Goal: Task Accomplishment & Management: Manage account settings

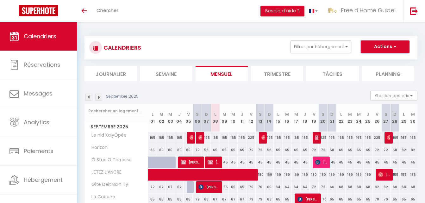
click at [392, 50] on button "Actions" at bounding box center [385, 47] width 49 height 13
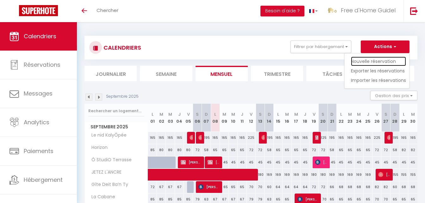
click at [385, 62] on link "Nouvelle réservation" at bounding box center [378, 61] width 55 height 9
select select
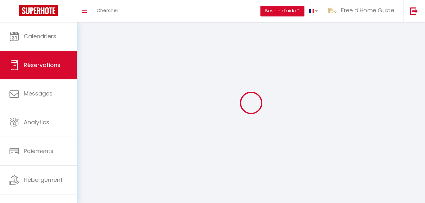
select select
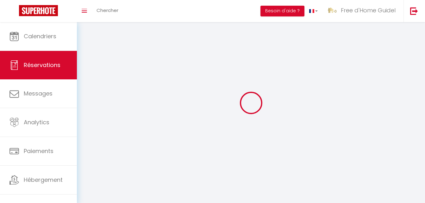
select select
checkbox input "false"
select select
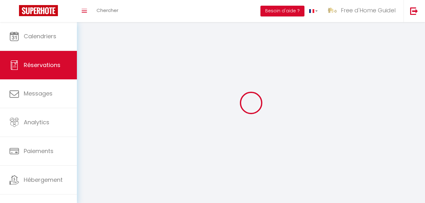
select select
checkbox input "false"
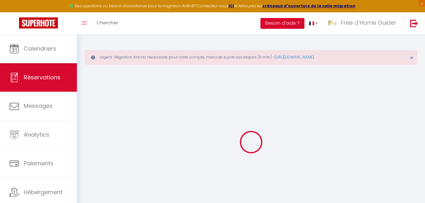
select select
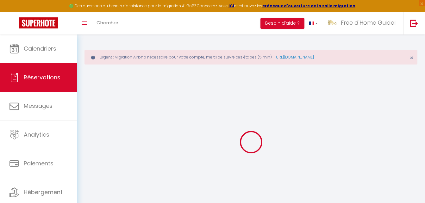
select select
checkbox input "false"
select select
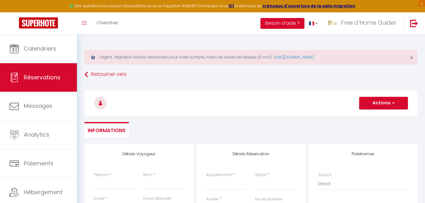
select select
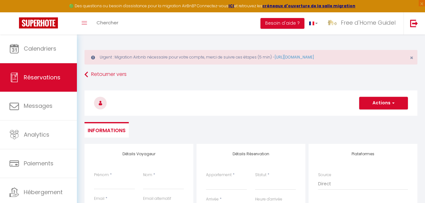
select select
checkbox input "false"
select select
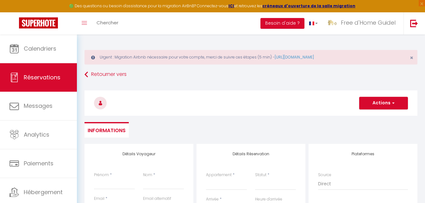
select select
checkbox input "false"
select select
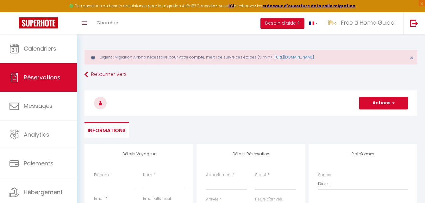
select select
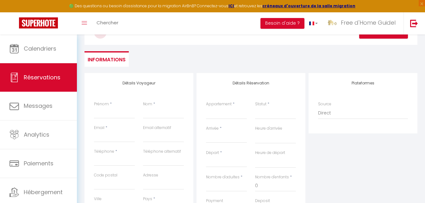
scroll to position [80, 0]
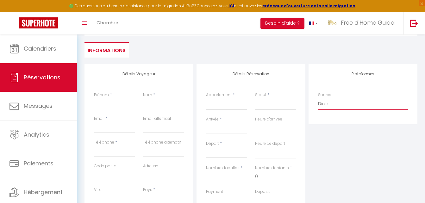
click at [348, 103] on select "Direct Airbnb.com Booking.com Chalet montagne Expedia Gite de France Homeaway H…" at bounding box center [363, 104] width 90 height 12
select select "2"
click at [318, 98] on select "Direct Airbnb.com Booking.com Chalet montagne Expedia Gite de France Homeaway H…" at bounding box center [363, 104] width 90 height 12
select select
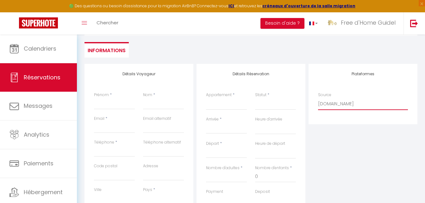
select select
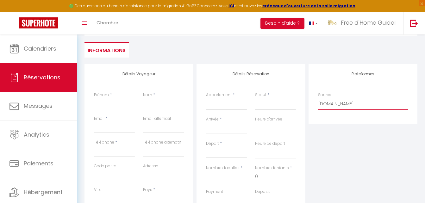
checkbox input "false"
click at [267, 103] on select "Confirmé Non Confirmé Annulé Annulé par le voyageur No Show Request" at bounding box center [275, 104] width 41 height 12
click at [278, 104] on select "Confirmé Non Confirmé Annulé Annulé par le voyageur No Show Request" at bounding box center [275, 104] width 41 height 12
select select "1"
click at [255, 98] on select "Confirmé Non Confirmé Annulé Annulé par le voyageur No Show Request" at bounding box center [275, 104] width 41 height 12
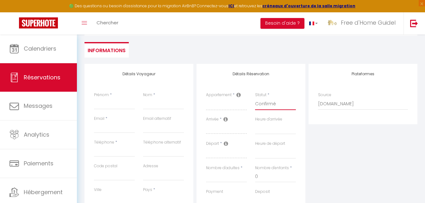
select select
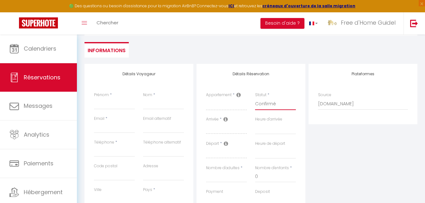
select select
checkbox input "false"
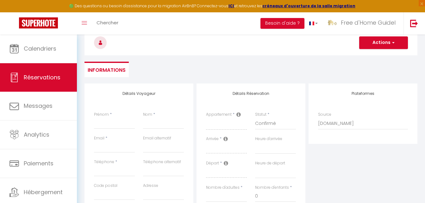
scroll to position [53, 0]
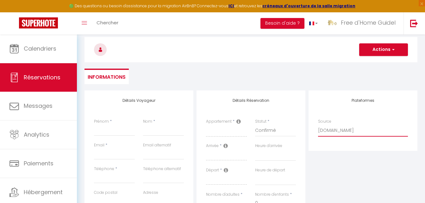
click at [355, 131] on select "Direct Airbnb.com Booking.com Chalet montagne Expedia Gite de France Homeaway H…" at bounding box center [363, 131] width 90 height 12
click at [344, 160] on div "Plateformes Source Direct Airbnb.com Booking.com Chalet montagne Expedia Gite d…" at bounding box center [363, 204] width 112 height 226
click at [391, 55] on button "Actions" at bounding box center [383, 49] width 49 height 13
click at [302, 65] on div "Actions Enregistrer Actions Enregistrer Aperçu et éditer Envoyer la facture Cop…" at bounding box center [250, 49] width 341 height 34
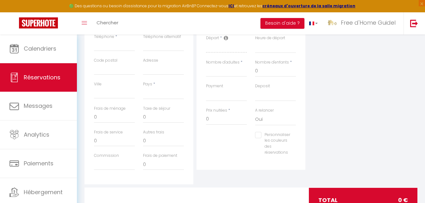
scroll to position [188, 0]
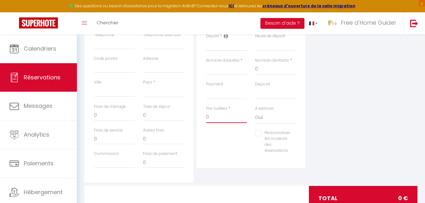
click at [213, 116] on input "0" at bounding box center [226, 117] width 41 height 11
drag, startPoint x: 213, startPoint y: 116, endPoint x: 201, endPoint y: 115, distance: 12.1
click at [201, 115] on div "Détails Réservation Appartement * La Cabane Ô StudiO Terrasse JETEZ L'ANCRE Vén…" at bounding box center [251, 62] width 109 height 212
click at [123, 45] on input "Téléphone" at bounding box center [114, 43] width 41 height 11
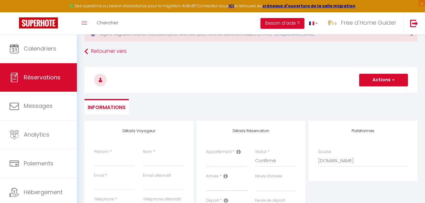
scroll to position [21, 0]
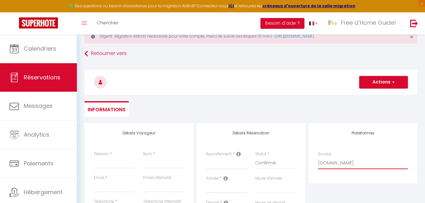
click at [338, 163] on select "Direct Airbnb.com Booking.com Chalet montagne Expedia Gite de France Homeaway H…" at bounding box center [363, 163] width 90 height 12
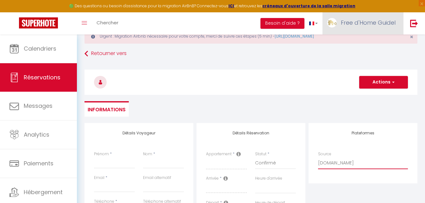
select select "54"
click at [318, 157] on select "Direct Airbnb.com Booking.com Chalet montagne Expedia Gite de France Homeaway H…" at bounding box center [363, 163] width 90 height 12
select select
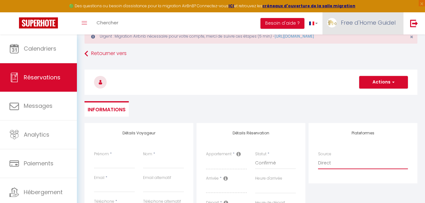
select select
checkbox input "false"
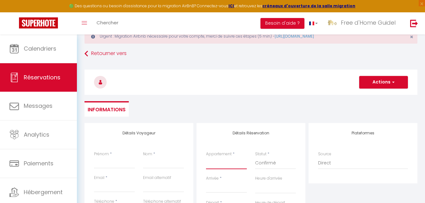
click at [222, 165] on select "La Cabane Ô StudiO Terrasse JETEZ L'ANCRE Vénus Horizon Ty Chouette Ty Kerrian …" at bounding box center [226, 163] width 41 height 12
select select "75884"
click at [206, 157] on select "La Cabane Ô StudiO Terrasse JETEZ L'ANCRE Vénus Horizon Ty Chouette Ty Kerrian …" at bounding box center [226, 163] width 41 height 12
select select
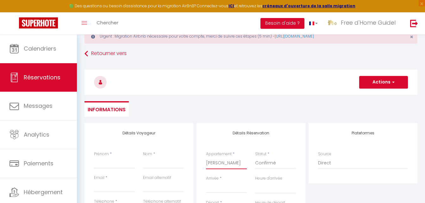
select select
checkbox input "false"
select select
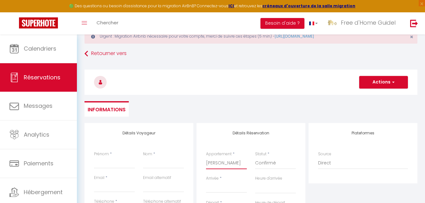
select select
checkbox input "false"
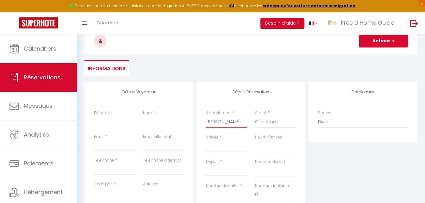
scroll to position [81, 0]
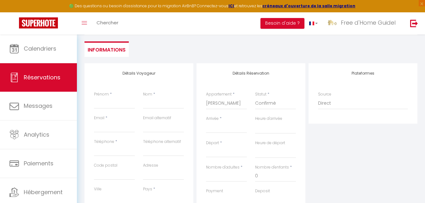
click at [222, 129] on input "Arrivée" at bounding box center [226, 128] width 41 height 8
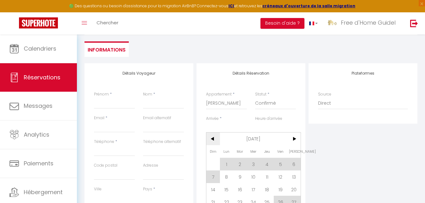
click at [210, 138] on span "<" at bounding box center [213, 139] width 14 height 13
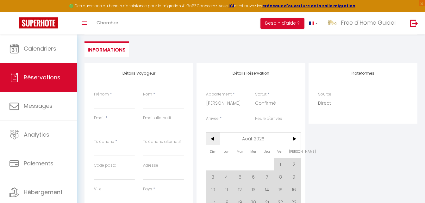
click at [210, 138] on span "<" at bounding box center [213, 139] width 14 height 13
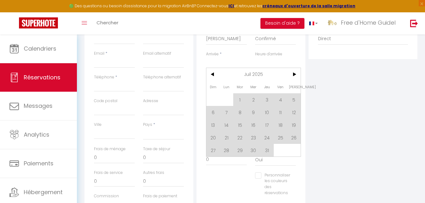
scroll to position [149, 0]
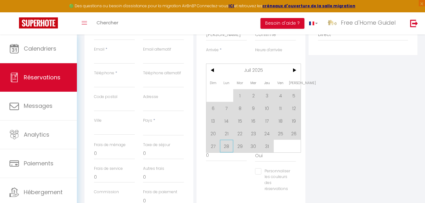
click at [229, 146] on span "28" at bounding box center [227, 146] width 14 height 13
select select
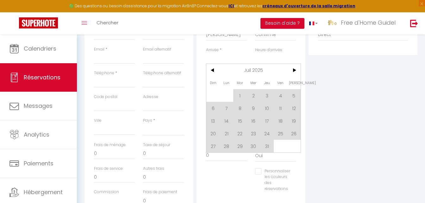
select select
checkbox input "false"
type input "Lun 28 Juillet 2025"
type input "Mar 29 Juillet 2025"
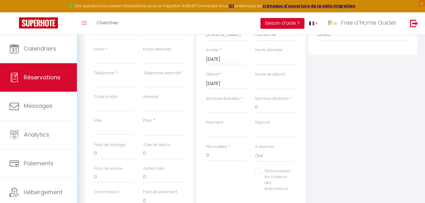
click at [229, 147] on span "*" at bounding box center [229, 146] width 2 height 5
click at [230, 86] on input "Mar 29 Juillet 2025" at bounding box center [226, 84] width 41 height 8
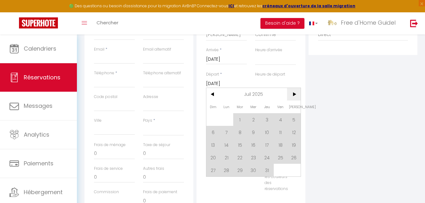
click at [296, 94] on span ">" at bounding box center [294, 94] width 14 height 13
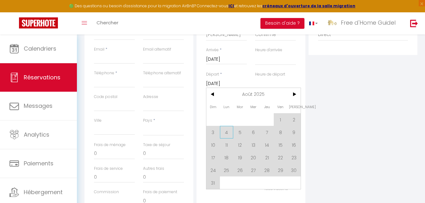
click at [224, 135] on span "4" at bounding box center [227, 132] width 14 height 13
select select
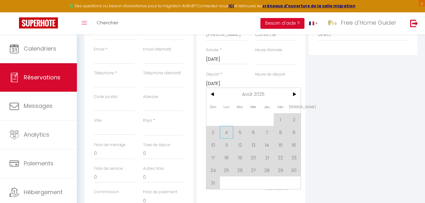
select select
checkbox input "false"
type input "Lun 04 Août 2025"
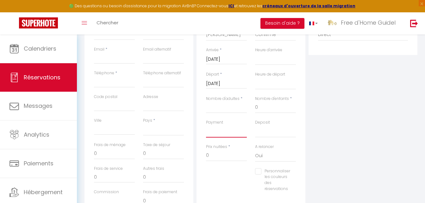
click at [224, 135] on select "OK KO" at bounding box center [226, 132] width 41 height 12
select select "12"
click at [206, 126] on select "OK KO" at bounding box center [226, 132] width 41 height 12
select select
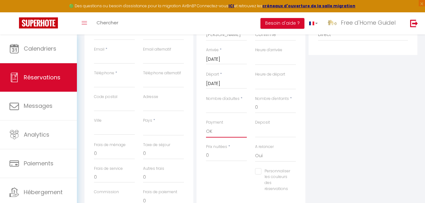
select select
checkbox input "false"
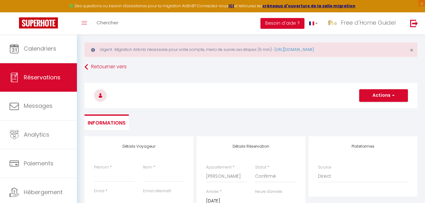
scroll to position [1, 0]
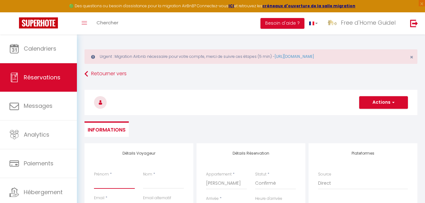
click at [116, 187] on input "Prénom" at bounding box center [114, 183] width 41 height 11
type input "S"
select select
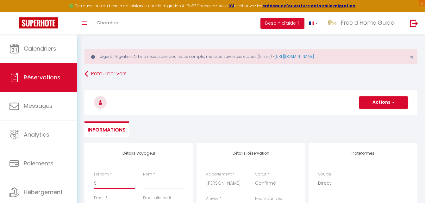
select select
checkbox input "false"
type input "St"
select select
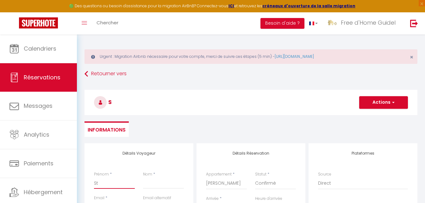
select select
checkbox input "false"
type input "Ste"
select select
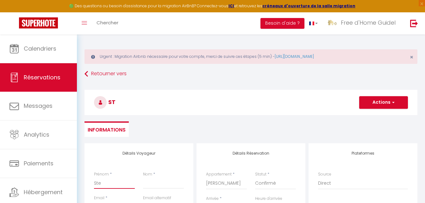
select select
checkbox input "false"
type input "Step"
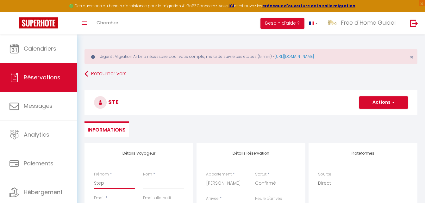
select select
checkbox input "false"
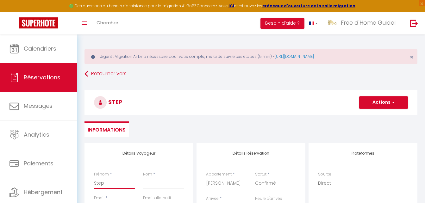
type input "Steph"
select select
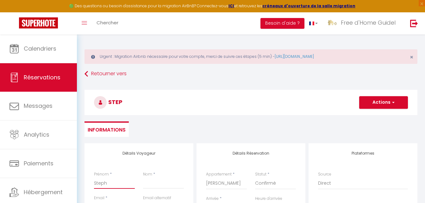
checkbox input "false"
type input "Stepha"
select select
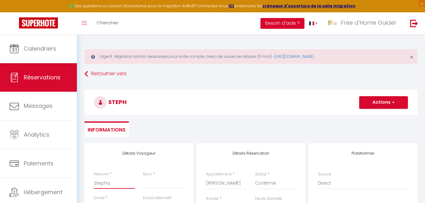
select select
checkbox input "false"
type input "Stephan"
select select
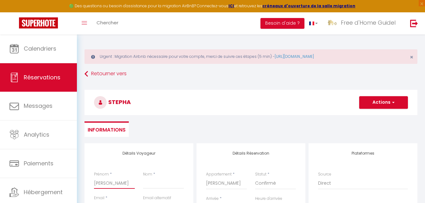
select select
checkbox input "false"
type input "Stephani"
select select
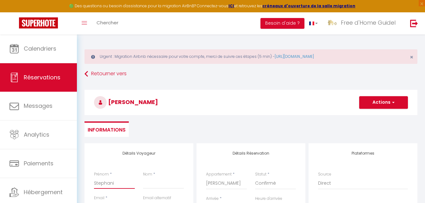
select select
checkbox input "false"
type input "Stephanie"
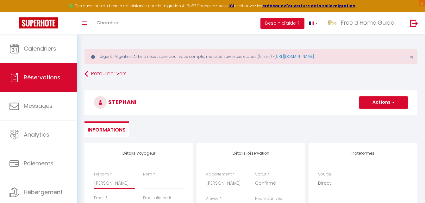
select select
checkbox input "false"
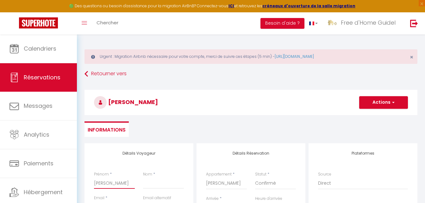
type input "Stephanie"
click at [149, 184] on input "Nom" at bounding box center [163, 183] width 41 height 11
type input "P"
select select
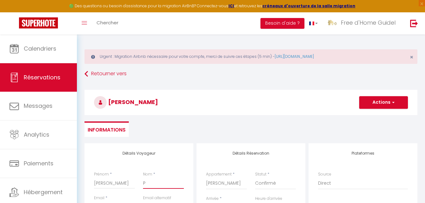
select select
checkbox input "false"
type input "Pi"
select select
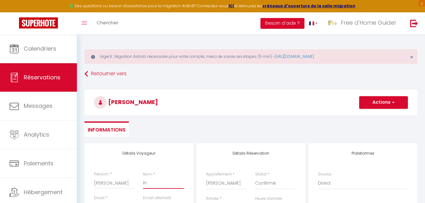
select select
checkbox input "false"
type input "Pie"
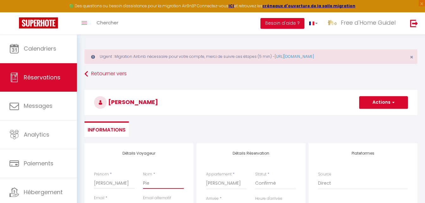
select select
checkbox input "false"
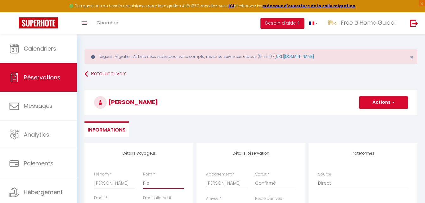
type input "Piel"
select select
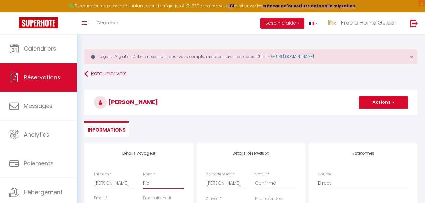
checkbox input "false"
type input "Pie"
select select
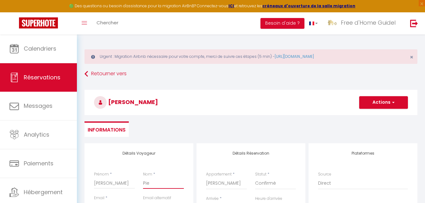
select select
checkbox input "false"
type input "Pier"
select select
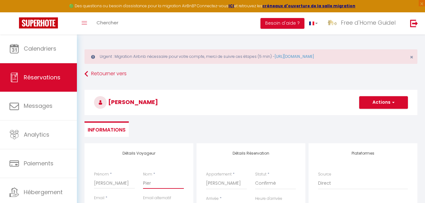
select select
checkbox input "false"
type input "Pierl"
select select
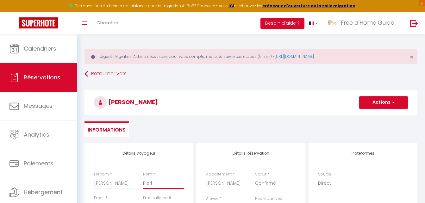
select select
checkbox input "false"
type input "Pierlo"
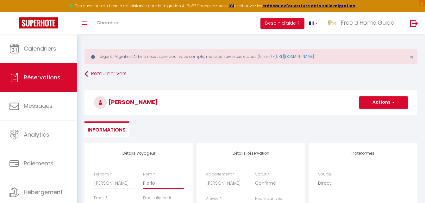
select select
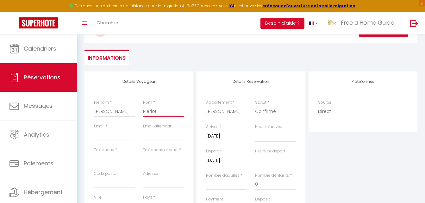
scroll to position [74, 0]
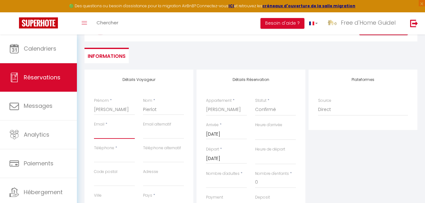
click at [125, 131] on input "Email client" at bounding box center [114, 133] width 41 height 11
click at [109, 160] on input "Téléphone" at bounding box center [114, 156] width 41 height 11
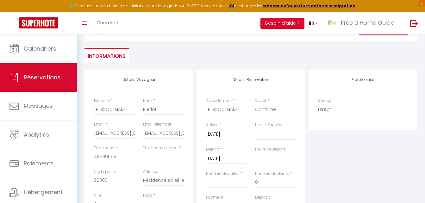
click at [159, 182] on input "Résidence soleil levant, rue de park braz" at bounding box center [163, 180] width 41 height 11
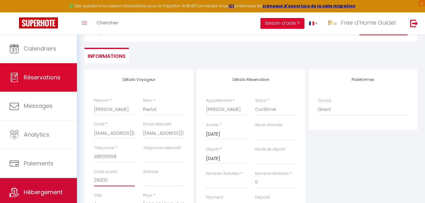
drag, startPoint x: 120, startPoint y: 184, endPoint x: 38, endPoint y: 184, distance: 81.7
click at [38, 184] on div "🟢 Des questions ou besoin d'assistance pour la migration AirBnB? Connectez-vous…" at bounding box center [212, 150] width 425 height 380
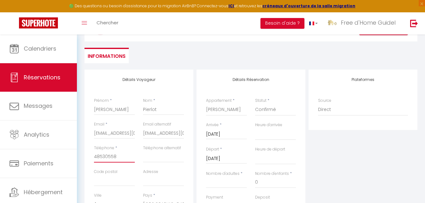
click at [95, 158] on input "48530558" at bounding box center [114, 156] width 41 height 11
click at [88, 162] on div "Détails Voyageur Prénom * Stephanie Nom * Pierlot Email * aurore@freedhome-bnb-…" at bounding box center [139, 183] width 109 height 226
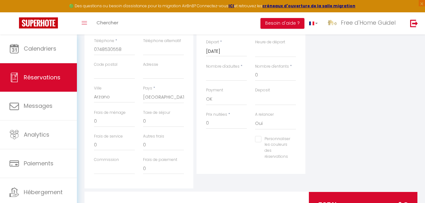
scroll to position [191, 0]
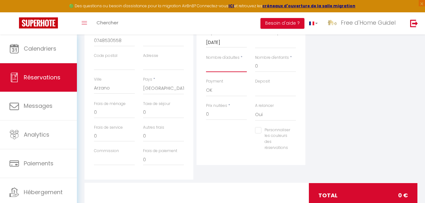
click at [224, 67] on input "Nombre d'adultes" at bounding box center [226, 66] width 41 height 11
click at [259, 115] on select "Oui Non" at bounding box center [275, 115] width 41 height 12
click at [255, 109] on select "Oui Non" at bounding box center [275, 115] width 41 height 12
drag, startPoint x: 218, startPoint y: 116, endPoint x: 196, endPoint y: 110, distance: 23.3
click at [196, 110] on div "Détails Réservation Appartement * La Cabane Ô StudiO Terrasse JETEZ L'ANCRE Vén…" at bounding box center [251, 66] width 112 height 226
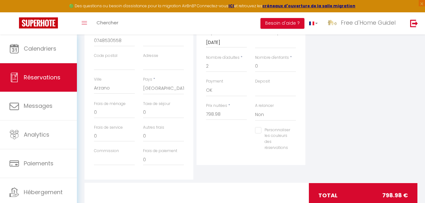
click at [388, 90] on div "Plateformes Source Direct Airbnb.com Booking.com Chalet montagne Expedia Gite d…" at bounding box center [363, 66] width 112 height 226
click at [111, 116] on input "0" at bounding box center [114, 112] width 41 height 11
drag, startPoint x: 111, startPoint y: 116, endPoint x: 88, endPoint y: 109, distance: 24.4
click at [88, 109] on div "Détails Voyageur Prénom * Stephanie Nom * Pierlot Email * aurore@freedhome-bnb-…" at bounding box center [139, 66] width 109 height 226
drag, startPoint x: 149, startPoint y: 113, endPoint x: 133, endPoint y: 112, distance: 16.2
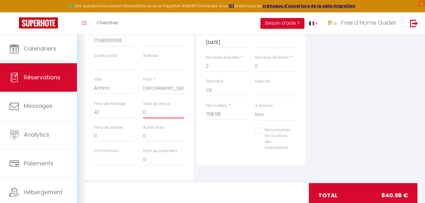
click at [133, 112] on div "Frais de ménage 42 Taxe de séjour 0" at bounding box center [139, 113] width 98 height 24
click at [206, 160] on div "Détails Réservation Appartement * La Cabane Ô StudiO Terrasse JETEZ L'ANCRE Vén…" at bounding box center [251, 59] width 109 height 212
drag, startPoint x: 153, startPoint y: 138, endPoint x: 120, endPoint y: 133, distance: 32.9
click at [120, 133] on div "Frais de service 0 Autres frais 0" at bounding box center [139, 137] width 98 height 24
drag, startPoint x: 102, startPoint y: 136, endPoint x: 79, endPoint y: 133, distance: 23.4
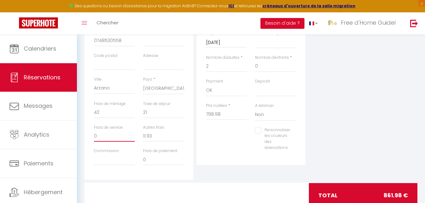
click at [79, 133] on div "Urgent : Migration Airbnb nécessaire pour votre compte, merci de suivre ces éta…" at bounding box center [251, 34] width 348 height 380
click at [338, 121] on div "Plateformes Source Direct Airbnb.com Booking.com Chalet montagne Expedia Gite d…" at bounding box center [363, 66] width 112 height 226
drag, startPoint x: 109, startPoint y: 138, endPoint x: 79, endPoint y: 132, distance: 30.6
click at [79, 132] on div "Urgent : Migration Airbnb nécessaire pour votre compte, merci de suivre ces éta…" at bounding box center [251, 34] width 348 height 380
click at [99, 162] on input "Commission" at bounding box center [114, 159] width 41 height 11
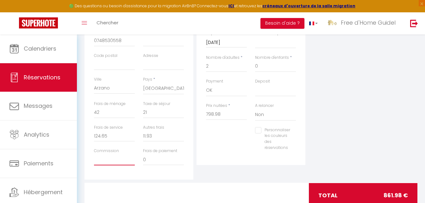
paste input "124.65"
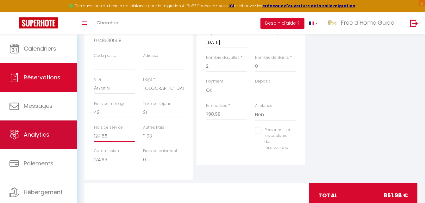
drag, startPoint x: 113, startPoint y: 134, endPoint x: 66, endPoint y: 133, distance: 46.5
click at [66, 133] on div "🟢 Des questions ou besoin d'assistance pour la migration AirBnB? Connectez-vous…" at bounding box center [212, 34] width 425 height 380
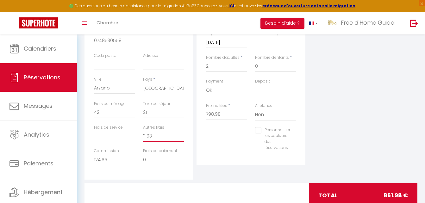
drag, startPoint x: 157, startPoint y: 133, endPoint x: 125, endPoint y: 136, distance: 32.1
click at [125, 136] on div "Frais de service Autres frais 11.93" at bounding box center [139, 137] width 98 height 24
drag, startPoint x: 148, startPoint y: 160, endPoint x: 133, endPoint y: 157, distance: 15.5
click at [133, 157] on div "Commission 124.65 Frais de paiement 0" at bounding box center [139, 160] width 98 height 24
paste input "11.93"
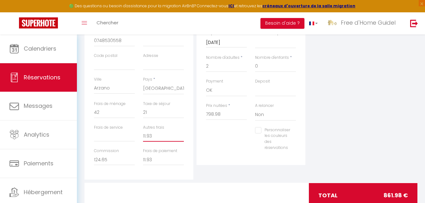
drag, startPoint x: 155, startPoint y: 133, endPoint x: 124, endPoint y: 134, distance: 30.7
click at [124, 134] on div "Frais de service Autres frais 11.93" at bounding box center [139, 137] width 98 height 24
click at [269, 92] on select "OK KO" at bounding box center [275, 91] width 41 height 12
click at [255, 85] on select "OK KO" at bounding box center [275, 91] width 41 height 12
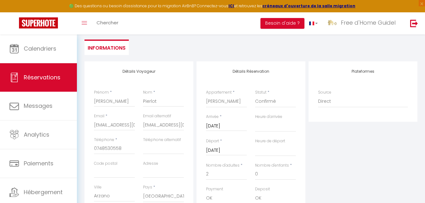
scroll to position [82, 0]
click at [356, 104] on select "Direct Airbnb.com Booking.com Chalet montagne Expedia Gite de France Homeaway H…" at bounding box center [363, 102] width 90 height 12
click at [318, 96] on select "Direct Airbnb.com Booking.com Chalet montagne Expedia Gite de France Homeaway H…" at bounding box center [363, 102] width 90 height 12
click at [336, 131] on div "Plateformes Source Direct Airbnb.com Booking.com Chalet montagne Expedia Gite d…" at bounding box center [363, 175] width 112 height 226
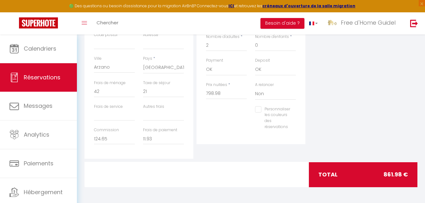
scroll to position [0, 0]
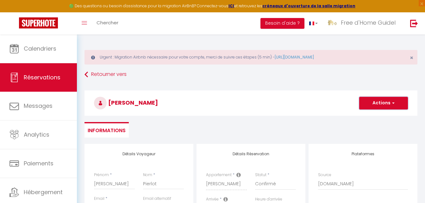
click at [379, 100] on button "Actions" at bounding box center [383, 103] width 49 height 13
click at [368, 117] on link "Enregistrer" at bounding box center [377, 117] width 50 height 8
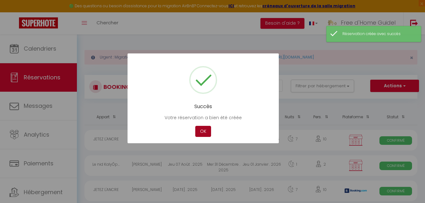
click at [203, 129] on button "OK" at bounding box center [203, 131] width 16 height 11
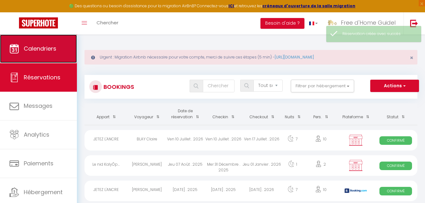
click at [58, 50] on link "Calendriers" at bounding box center [38, 49] width 77 height 28
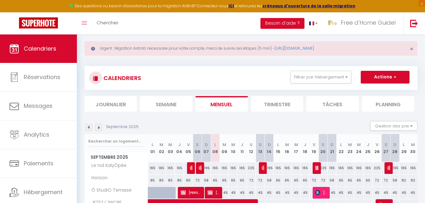
scroll to position [14, 0]
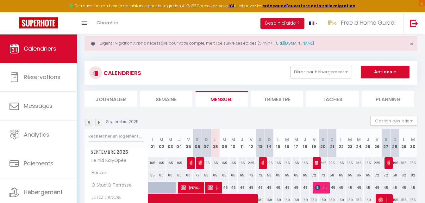
click at [86, 121] on img at bounding box center [88, 122] width 7 height 7
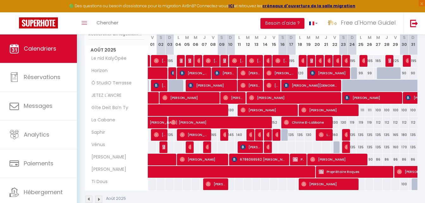
scroll to position [121, 0]
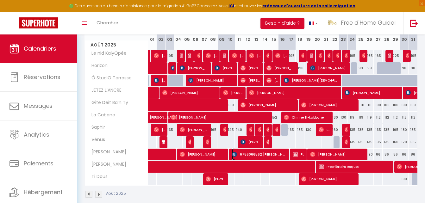
click at [254, 153] on span "6786066562 Andrzej Ptasiewicz" at bounding box center [259, 154] width 54 height 12
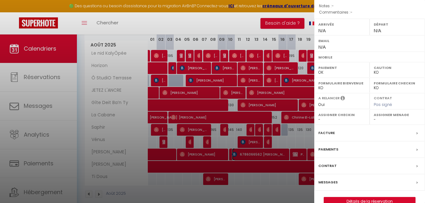
scroll to position [106, 0]
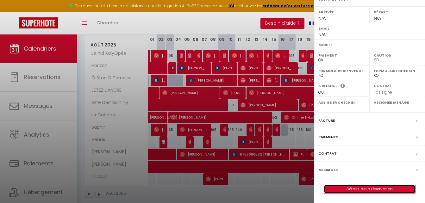
click at [360, 189] on link "Détails de la réservation" at bounding box center [369, 189] width 91 height 8
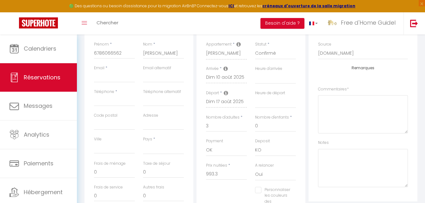
scroll to position [132, 0]
drag, startPoint x: 219, startPoint y: 172, endPoint x: 200, endPoint y: 174, distance: 18.5
click at [200, 174] on div "Détails Réservation Appartement * La Cabane Ô StudiO Terrasse JETEZ L'ANCRE Vén…" at bounding box center [251, 130] width 109 height 236
click at [115, 171] on input "0" at bounding box center [114, 171] width 41 height 11
drag, startPoint x: 115, startPoint y: 171, endPoint x: 78, endPoint y: 173, distance: 36.5
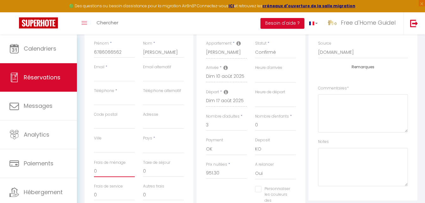
click at [78, 173] on div "Urgent : Migration Airbnb nécessaire pour votre compte, merci de suivre ces éta…" at bounding box center [251, 140] width 348 height 475
click at [83, 182] on div "Détails Voyageur Prénom * 6786066562 Nom * Andrzej Ptasiewicz Email * Email alt…" at bounding box center [139, 130] width 112 height 236
drag, startPoint x: 160, startPoint y: 51, endPoint x: 137, endPoint y: 52, distance: 23.1
click at [137, 52] on div "Prénom * 6786066562 Nom * Andrzej Ptasiewicz" at bounding box center [139, 53] width 98 height 24
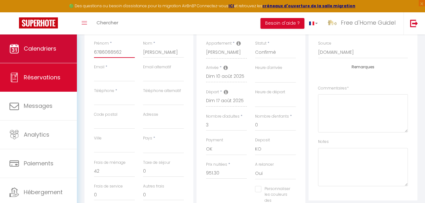
drag, startPoint x: 122, startPoint y: 53, endPoint x: 71, endPoint y: 55, distance: 51.3
click at [71, 55] on div "🟢 Des questions ou besoin d'assistance pour la migration AirBnB? Connectez-vous…" at bounding box center [212, 140] width 425 height 475
paste input "Andrzej"
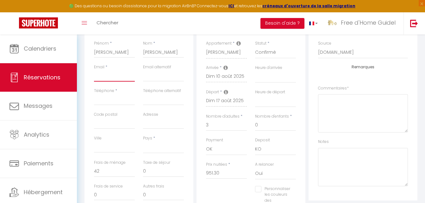
click at [109, 78] on input "Email client" at bounding box center [114, 75] width 41 height 11
click at [119, 100] on input "Téléphone" at bounding box center [114, 99] width 41 height 11
click at [82, 113] on div "Détails Voyageur Prénom * Andrzej Nom * Ptasiewicz Email * aurore@freedhome-bnb…" at bounding box center [250, 191] width 341 height 358
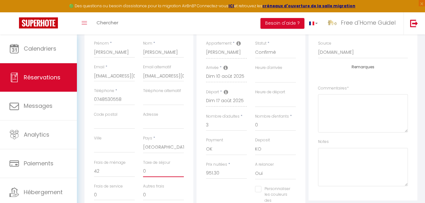
drag, startPoint x: 147, startPoint y: 172, endPoint x: 130, endPoint y: 168, distance: 17.2
click at [130, 168] on div "Frais de ménage 42 Taxe de séjour 0" at bounding box center [139, 172] width 98 height 24
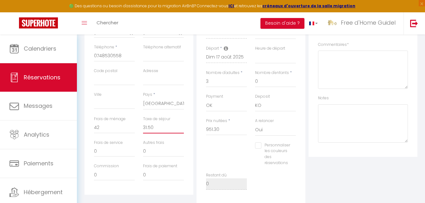
scroll to position [189, 0]
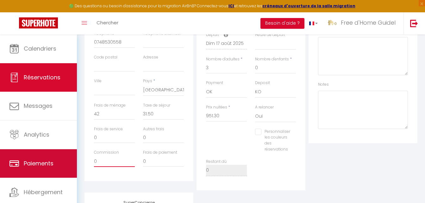
drag, startPoint x: 102, startPoint y: 161, endPoint x: 69, endPoint y: 156, distance: 32.7
click at [69, 156] on div "🟢 Des questions ou besoin d'assistance pour la migration AirBnB? Connectez-vous…" at bounding box center [212, 83] width 425 height 475
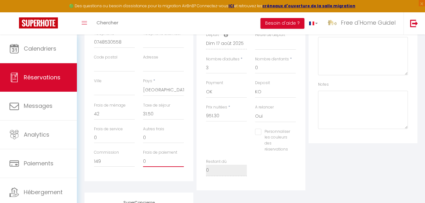
drag, startPoint x: 156, startPoint y: 163, endPoint x: 133, endPoint y: 159, distance: 23.5
click at [133, 159] on div "Commission 149 Frais de paiement 0" at bounding box center [139, 162] width 98 height 24
click at [334, 170] on div "Plateformes Source Direct Airbnb.com Booking.com Chalet montagne Expedia Gite d…" at bounding box center [363, 73] width 112 height 236
click at [261, 117] on select "Oui Non" at bounding box center [275, 116] width 41 height 12
click at [255, 110] on select "Oui Non" at bounding box center [275, 116] width 41 height 12
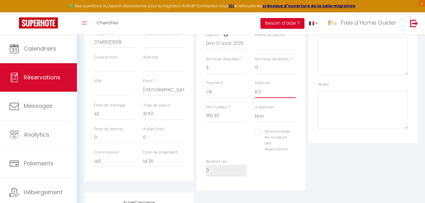
click at [269, 94] on select "OK KO" at bounding box center [275, 92] width 41 height 12
click at [255, 86] on select "OK KO" at bounding box center [275, 92] width 41 height 12
click at [375, 148] on div "Plateformes Source Direct Airbnb.com Booking.com Chalet montagne Expedia Gite d…" at bounding box center [363, 73] width 112 height 236
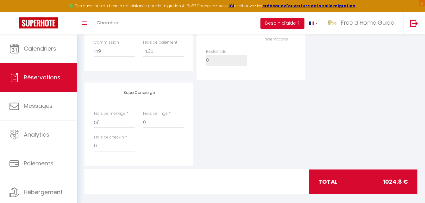
scroll to position [306, 0]
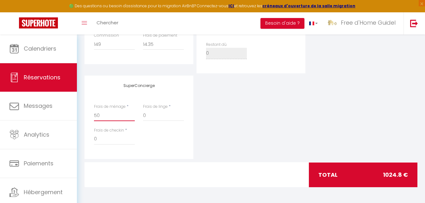
drag, startPoint x: 102, startPoint y: 116, endPoint x: 76, endPoint y: 118, distance: 25.4
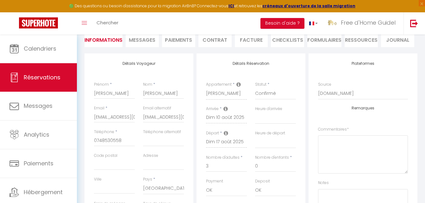
scroll to position [9, 0]
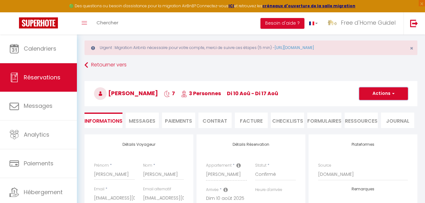
click at [381, 94] on button "Actions" at bounding box center [383, 93] width 49 height 13
click at [369, 108] on link "Enregistrer" at bounding box center [377, 108] width 50 height 8
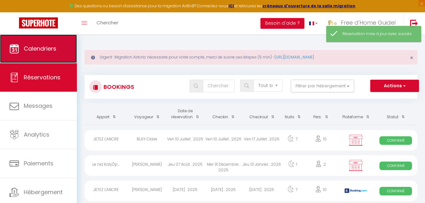
click at [50, 46] on span "Calendriers" at bounding box center [40, 49] width 33 height 8
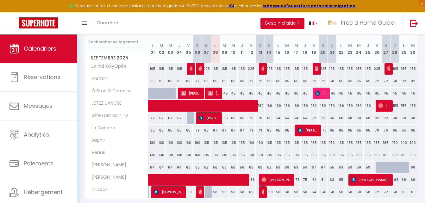
scroll to position [130, 0]
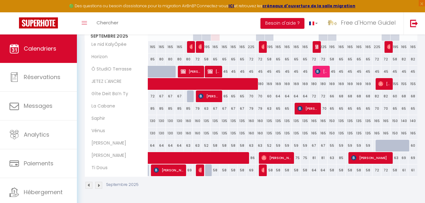
click at [86, 185] on img at bounding box center [88, 185] width 7 height 7
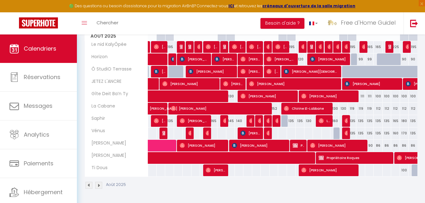
click at [90, 187] on img at bounding box center [88, 185] width 7 height 7
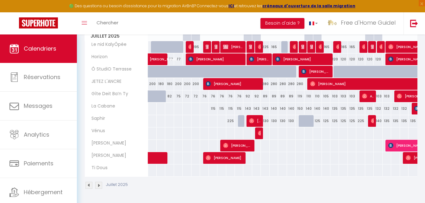
click at [98, 185] on img at bounding box center [98, 185] width 7 height 7
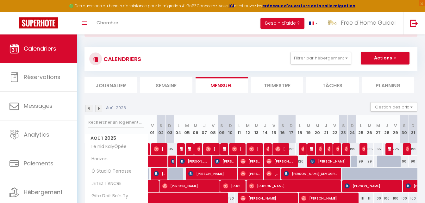
scroll to position [25, 0]
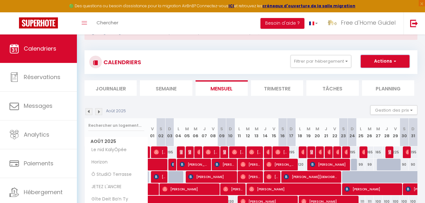
click at [384, 64] on button "Actions" at bounding box center [385, 61] width 49 height 13
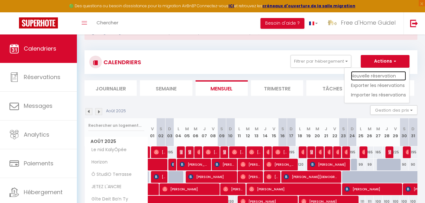
click at [369, 77] on link "Nouvelle réservation" at bounding box center [378, 75] width 55 height 9
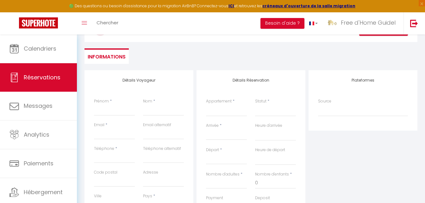
scroll to position [81, 0]
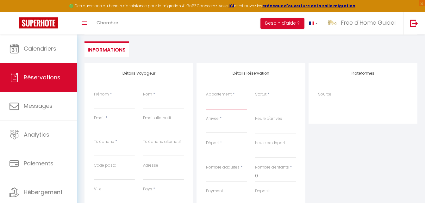
click at [231, 104] on select "La Cabane Ô StudiO Terrasse JETEZ L'ANCRE Vénus Horizon Ty Chouette Ty Kerrian …" at bounding box center [226, 103] width 41 height 12
click at [206, 97] on select "La Cabane Ô StudiO Terrasse JETEZ L'ANCRE Vénus Horizon Ty Chouette Ty Kerrian …" at bounding box center [226, 103] width 41 height 12
click at [258, 105] on select "Confirmé Non Confirmé Annulé Annulé par le voyageur No Show Request" at bounding box center [275, 103] width 41 height 12
click at [255, 97] on select "Confirmé Non Confirmé Annulé Annulé par le voyageur No Show Request" at bounding box center [275, 103] width 41 height 12
click at [118, 106] on input "Prénom" at bounding box center [114, 102] width 41 height 11
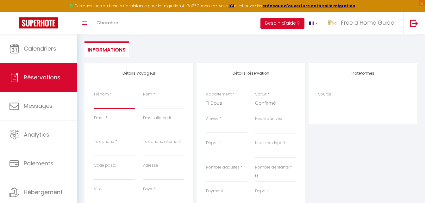
paste input "Moulin Harold"
drag, startPoint x: 124, startPoint y: 104, endPoint x: 111, endPoint y: 103, distance: 13.0
click at [111, 103] on input "Moulin Harold" at bounding box center [114, 102] width 41 height 11
drag, startPoint x: 111, startPoint y: 103, endPoint x: 88, endPoint y: 103, distance: 23.1
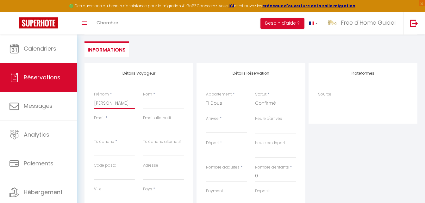
click at [88, 103] on div "Détails Voyageur Prénom * Moulin Harold Nom * Email * Email alternatif Téléphon…" at bounding box center [139, 176] width 109 height 226
click at [157, 107] on input "Nom" at bounding box center [163, 102] width 41 height 11
paste input "Moulin"
drag, startPoint x: 109, startPoint y: 105, endPoint x: 86, endPoint y: 104, distance: 23.1
click at [86, 104] on div "Détails Voyageur Prénom * Moulin Harold Nom * Moulin Email * Email alternatif T…" at bounding box center [139, 176] width 109 height 226
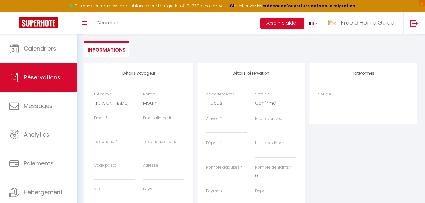
click at [109, 128] on input "Email client" at bounding box center [114, 126] width 41 height 11
click at [123, 152] on input "Téléphone" at bounding box center [114, 150] width 41 height 11
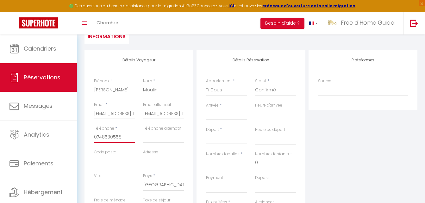
scroll to position [95, 0]
click at [217, 115] on input "Arrivée" at bounding box center [226, 114] width 41 height 8
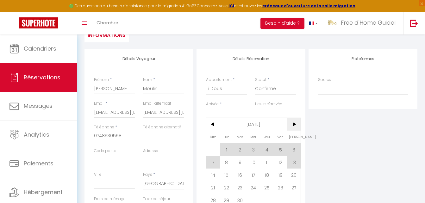
click at [292, 127] on span ">" at bounding box center [294, 124] width 14 height 13
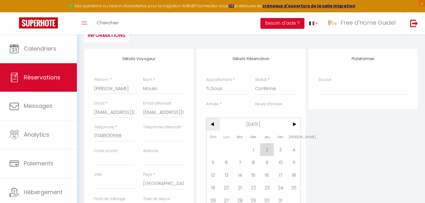
click at [211, 124] on span "<" at bounding box center [213, 124] width 14 height 13
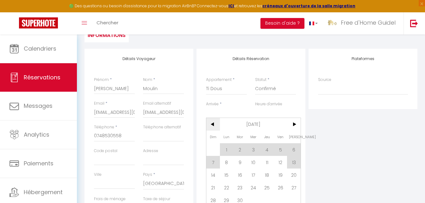
click at [211, 124] on span "<" at bounding box center [213, 124] width 14 height 13
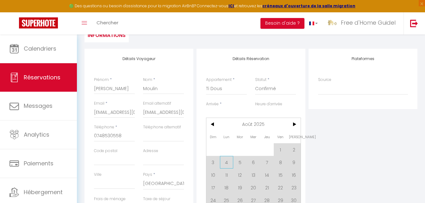
click at [227, 165] on span "4" at bounding box center [227, 162] width 14 height 13
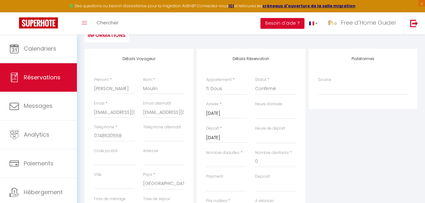
click at [235, 140] on input "Mar 05 Août 2025" at bounding box center [226, 138] width 41 height 8
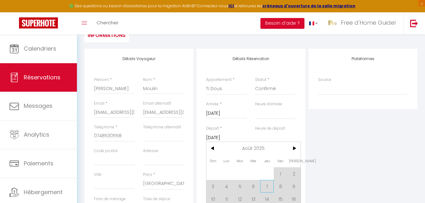
click at [265, 185] on span "7" at bounding box center [267, 186] width 14 height 13
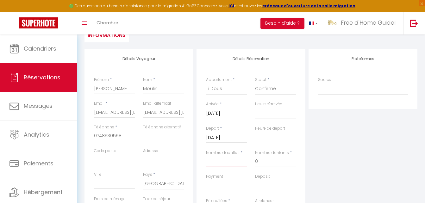
click at [216, 163] on input "Nombre d'adultes" at bounding box center [226, 161] width 41 height 11
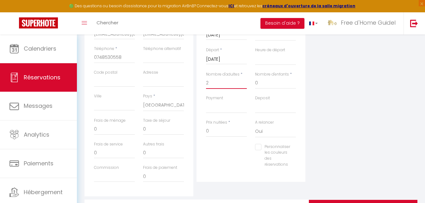
scroll to position [186, 0]
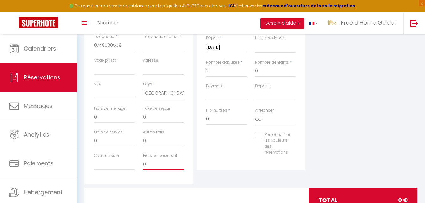
drag, startPoint x: 153, startPoint y: 165, endPoint x: 132, endPoint y: 160, distance: 21.1
click at [132, 160] on div "Commission Frais de paiement 0" at bounding box center [139, 165] width 98 height 24
click at [103, 166] on input "Commission" at bounding box center [114, 164] width 41 height 11
drag, startPoint x: 146, startPoint y: 119, endPoint x: 139, endPoint y: 118, distance: 7.0
click at [139, 118] on div "Taxe de séjour 0" at bounding box center [163, 118] width 49 height 24
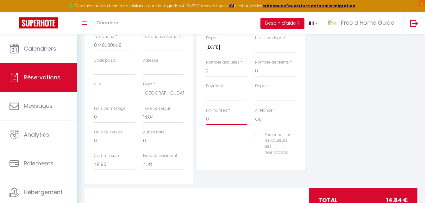
drag, startPoint x: 217, startPoint y: 116, endPoint x: 195, endPoint y: 118, distance: 22.5
click at [195, 118] on div "Détails Réservation Appartement * La Cabane Ô StudiO Terrasse JETEZ L'ANCRE Vén…" at bounding box center [251, 71] width 112 height 226
click at [265, 94] on select "OK KO" at bounding box center [275, 95] width 41 height 12
click at [255, 89] on select "OK KO" at bounding box center [275, 95] width 41 height 12
click at [242, 100] on select "OK KO" at bounding box center [226, 95] width 41 height 12
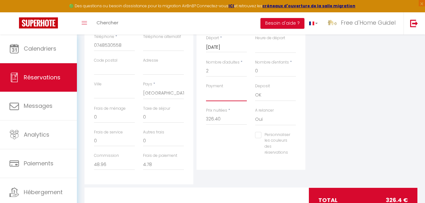
click at [206, 89] on select "OK KO" at bounding box center [226, 95] width 41 height 12
click at [259, 118] on select "Oui Non" at bounding box center [275, 120] width 41 height 12
click at [255, 114] on select "Oui Non" at bounding box center [275, 120] width 41 height 12
drag, startPoint x: 148, startPoint y: 118, endPoint x: 133, endPoint y: 120, distance: 15.3
click at [133, 120] on div "Frais de ménage 0 Taxe de séjour 0" at bounding box center [139, 118] width 98 height 24
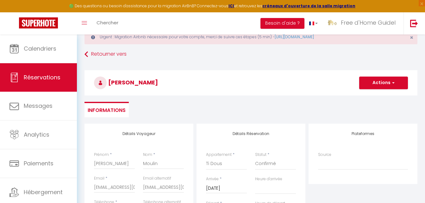
scroll to position [17, 0]
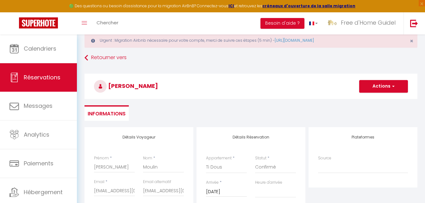
click at [201, 94] on h3 "Harold Moulin" at bounding box center [251, 86] width 333 height 25
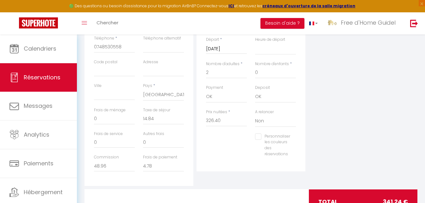
scroll to position [211, 0]
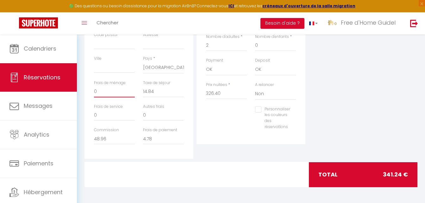
drag, startPoint x: 104, startPoint y: 90, endPoint x: 90, endPoint y: 91, distance: 13.9
click at [90, 91] on div "Frais de ménage 0" at bounding box center [114, 92] width 49 height 24
click at [204, 155] on div "Détails Réservation Appartement * La Cabane Ô StudiO Terrasse JETEZ L'ANCRE Vén…" at bounding box center [251, 46] width 112 height 226
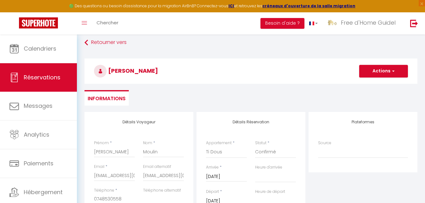
scroll to position [14, 0]
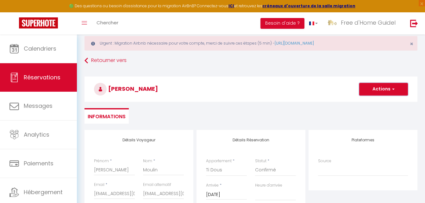
click at [379, 90] on button "Actions" at bounding box center [383, 89] width 49 height 13
click at [371, 103] on link "Enregistrer" at bounding box center [377, 103] width 50 height 8
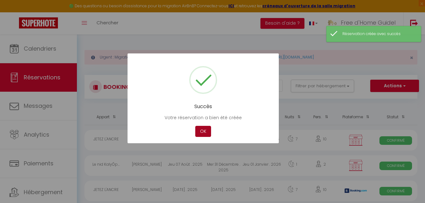
click at [203, 134] on button "OK" at bounding box center [203, 131] width 16 height 11
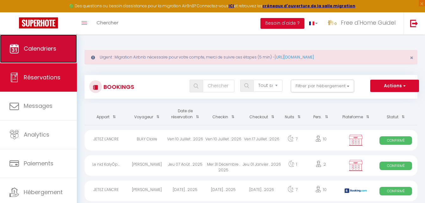
click at [41, 37] on link "Calendriers" at bounding box center [38, 49] width 77 height 28
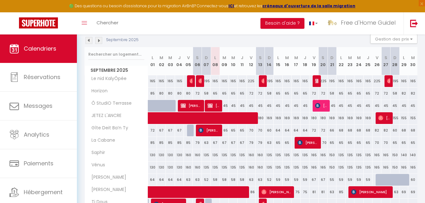
scroll to position [120, 0]
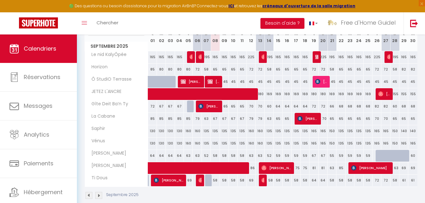
click at [89, 194] on img at bounding box center [88, 195] width 7 height 7
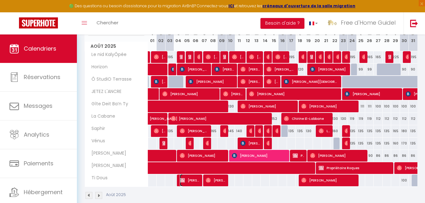
click at [189, 183] on span "Harold Moulin" at bounding box center [190, 180] width 20 height 12
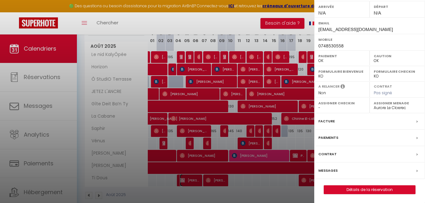
scroll to position [92, 0]
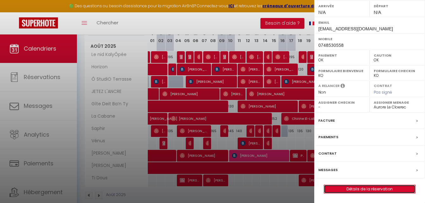
click at [381, 185] on link "Détails de la réservation" at bounding box center [369, 189] width 91 height 8
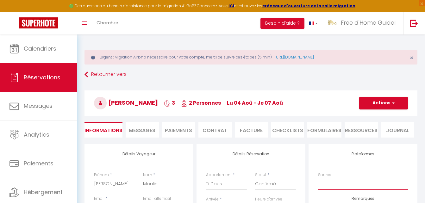
click at [350, 184] on select "Direct Airbnb.com Booking.com Chalet montagne Expedia Gite de France Homeaway H…" at bounding box center [363, 184] width 90 height 12
click at [318, 178] on select "Direct Airbnb.com Booking.com Chalet montagne Expedia Gite de France Homeaway H…" at bounding box center [363, 184] width 90 height 12
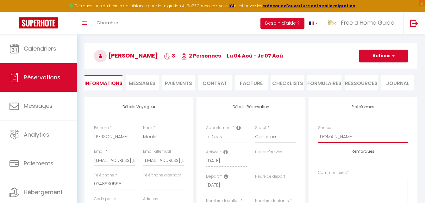
scroll to position [41, 0]
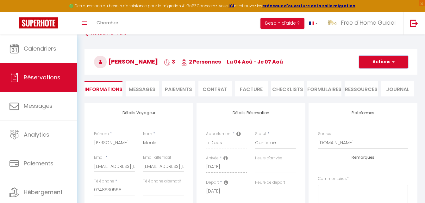
click at [400, 63] on button "Actions" at bounding box center [383, 62] width 49 height 13
click at [384, 76] on link "Enregistrer" at bounding box center [377, 76] width 50 height 8
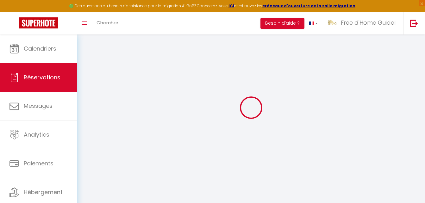
scroll to position [35, 0]
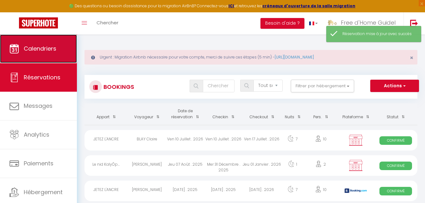
click at [39, 52] on span "Calendriers" at bounding box center [40, 49] width 33 height 8
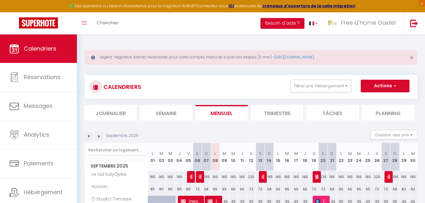
click at [88, 138] on img at bounding box center [88, 136] width 7 height 7
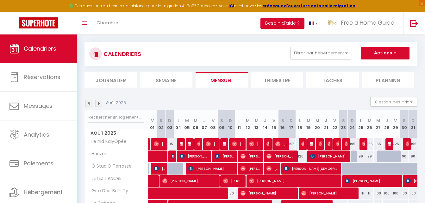
scroll to position [32, 0]
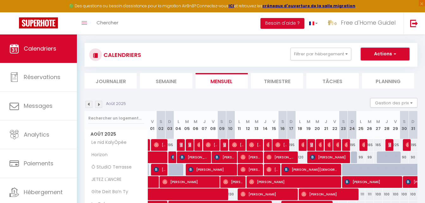
click at [386, 54] on button "Actions" at bounding box center [385, 54] width 49 height 13
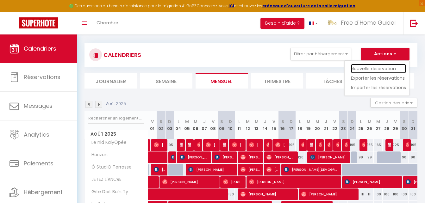
click at [371, 67] on link "Nouvelle réservation" at bounding box center [378, 68] width 55 height 9
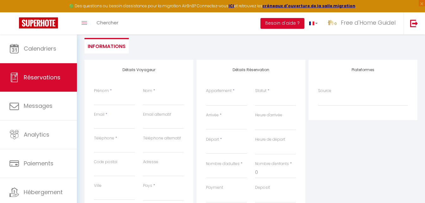
scroll to position [85, 0]
click at [233, 98] on select "La Cabane Ô StudiO Terrasse JETEZ L'ANCRE Vénus Horizon Ty Chouette Ty Kerrian …" at bounding box center [226, 99] width 41 height 12
click at [206, 93] on select "La Cabane Ô StudiO Terrasse JETEZ L'ANCRE Vénus Horizon Ty Chouette Ty Kerrian …" at bounding box center [226, 99] width 41 height 12
click at [114, 98] on input "Prénom" at bounding box center [114, 98] width 41 height 11
paste input "Vanessa HAUDIQUET"
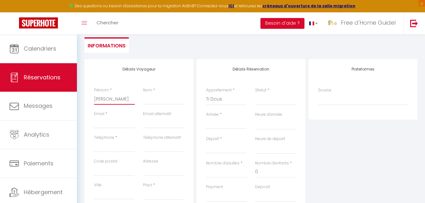
scroll to position [0, 3]
drag, startPoint x: 111, startPoint y: 99, endPoint x: 142, endPoint y: 101, distance: 30.7
click at [142, 101] on div "Prénom * Vanessa HAUDIQUET Nom *" at bounding box center [139, 99] width 98 height 24
click at [150, 102] on input "Nom" at bounding box center [163, 98] width 41 height 11
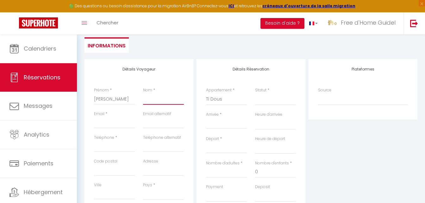
paste input "HAUDIQUET"
drag, startPoint x: 112, startPoint y: 99, endPoint x: 166, endPoint y: 104, distance: 54.4
click at [166, 104] on div "Prénom * Vanessa HAUDIQUET Nom * HAUDIQUET" at bounding box center [139, 99] width 98 height 24
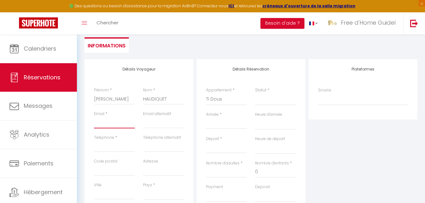
click at [114, 124] on input "Email client" at bounding box center [114, 122] width 41 height 11
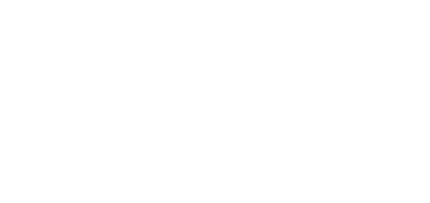
select select
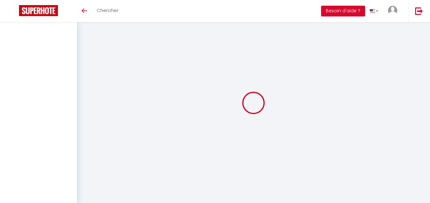
select select
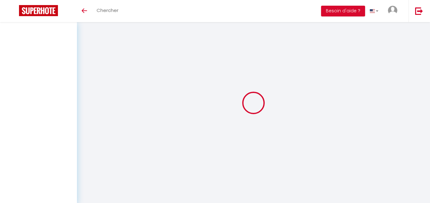
select select
checkbox input "false"
select select
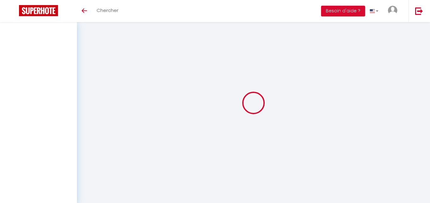
select select
checkbox input "false"
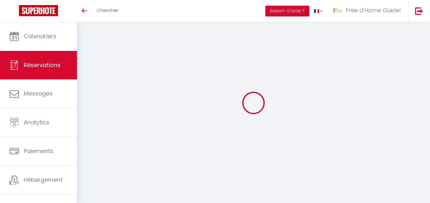
select select
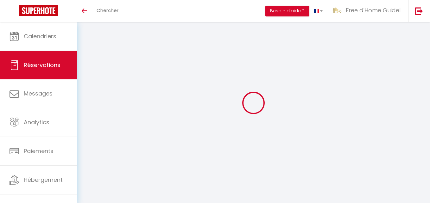
select select
checkbox input "false"
select select
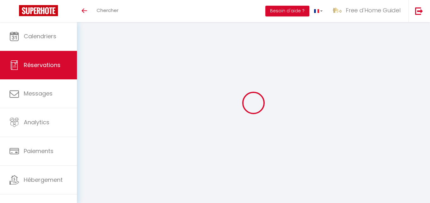
select select
checkbox input "false"
select select
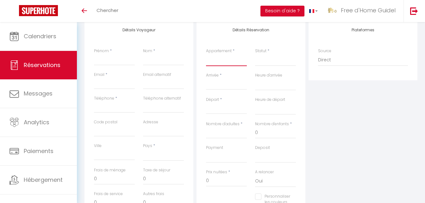
click at [226, 60] on select "La Cabane Ô StudiO Terrasse JETEZ L'ANCRE Vénus Horizon Ty Chouette Ty Kerrian …" at bounding box center [226, 60] width 41 height 12
select select "76179"
click at [206, 54] on select "La Cabane Ô StudiO Terrasse JETEZ L'ANCRE Vénus Horizon Ty Chouette Ty Kerrian …" at bounding box center [226, 60] width 41 height 12
select select
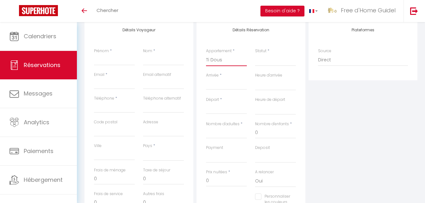
select select
checkbox input "false"
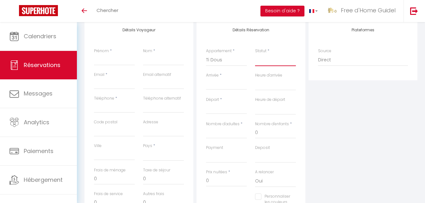
click at [268, 62] on select "Confirmé Non Confirmé Annulé Annulé par le voyageur No Show Request" at bounding box center [275, 60] width 41 height 12
select select
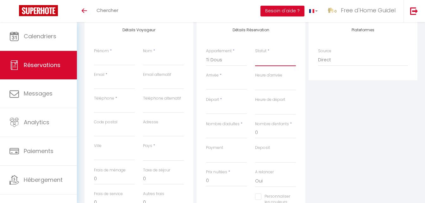
select select
checkbox input "false"
click at [268, 62] on select "Confirmé Non Confirmé Annulé Annulé par le voyageur No Show Request" at bounding box center [275, 60] width 41 height 12
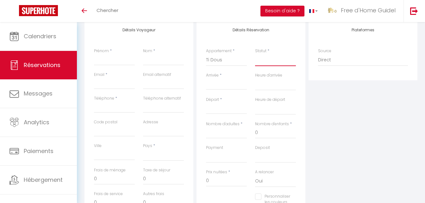
select select "1"
click at [255, 54] on select "Confirmé Non Confirmé Annulé Annulé par le voyageur No Show Request" at bounding box center [275, 60] width 41 height 12
select select
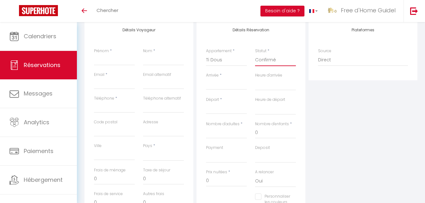
select select
checkbox input "false"
click at [101, 62] on input "Prénom" at bounding box center [114, 59] width 41 height 11
paste input "Vanessa HAUDIQUET"
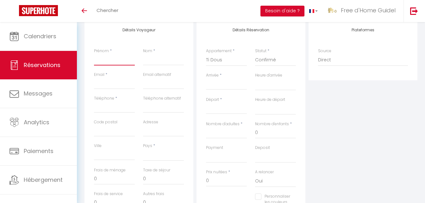
type input "Vanessa HAUDIQUET"
select select
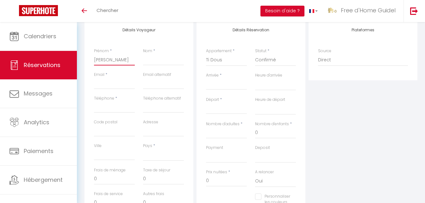
select select
checkbox input "false"
drag, startPoint x: 110, startPoint y: 60, endPoint x: 155, endPoint y: 61, distance: 45.0
click at [155, 61] on div "Prénom * Vanessa HAUDIQUET Nom *" at bounding box center [139, 60] width 98 height 24
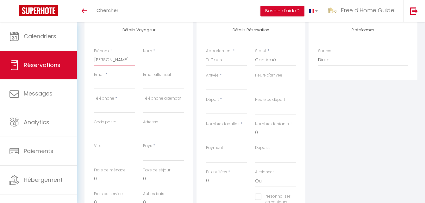
type input "Vanessa"
select select
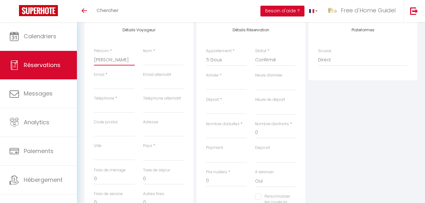
select select
checkbox input "false"
type input "Vanessa"
select select
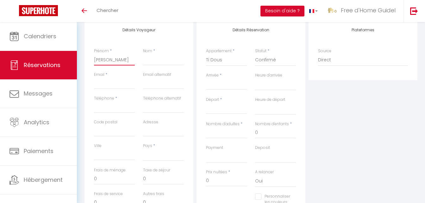
select select
checkbox input "false"
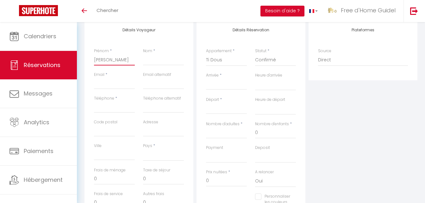
type input "Vanessa"
click at [155, 61] on input "Nom" at bounding box center [163, 59] width 41 height 11
paste input "HAUDIQUET"
type input "HAUDIQUET"
select select
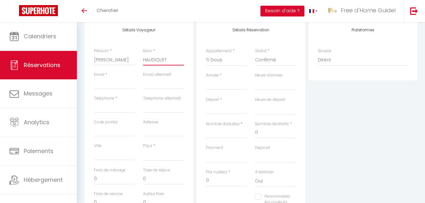
select select
checkbox input "false"
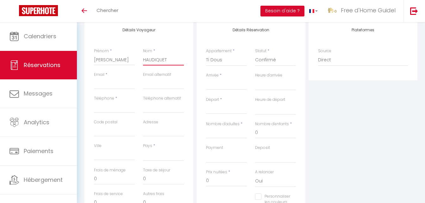
type input "HAUDIQUET"
click at [116, 87] on input "Email client" at bounding box center [114, 83] width 41 height 11
type input "A"
select select
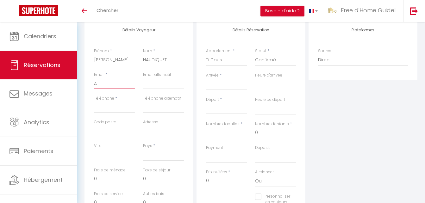
select select
checkbox input "false"
type input "AU"
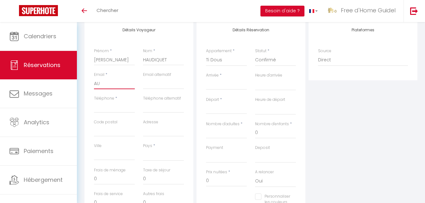
select select
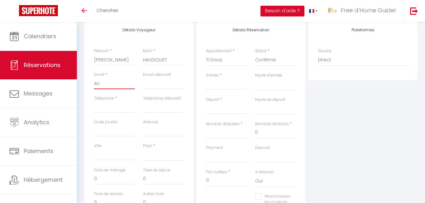
checkbox input "false"
type input "AUR"
select select
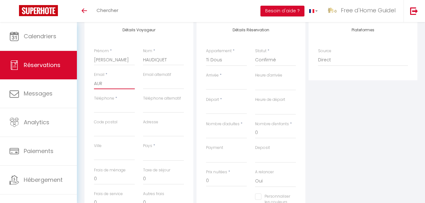
select select
checkbox input "false"
type input "aurore@freedhome-bnb-guidel.fr"
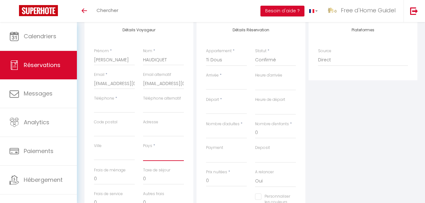
select select "FR"
select select
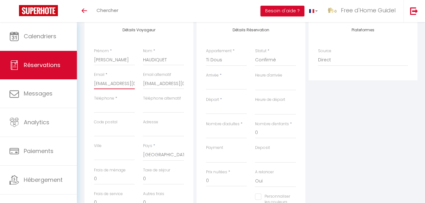
checkbox input "false"
click at [101, 111] on input "Téléphone" at bounding box center [114, 107] width 41 height 11
type input "0"
select select
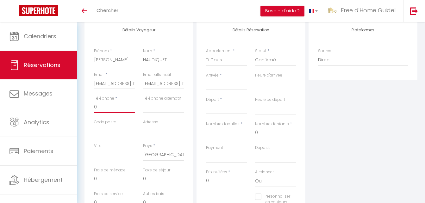
select select
checkbox input "false"
type input "07"
select select
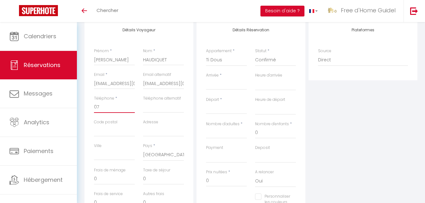
select select
checkbox input "false"
type input "074"
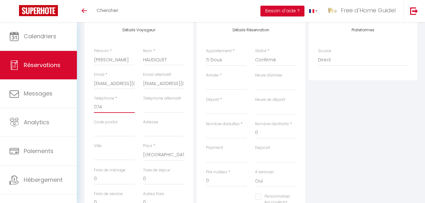
select select
checkbox input "false"
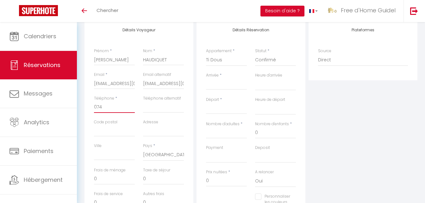
type input "0748"
select select
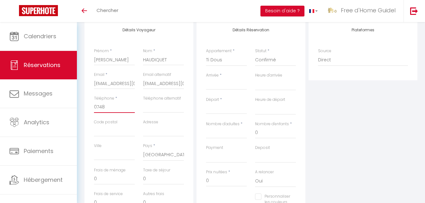
checkbox input "false"
type input "07485"
select select
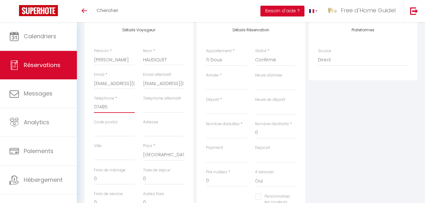
select select
checkbox input "false"
type input "074853"
select select
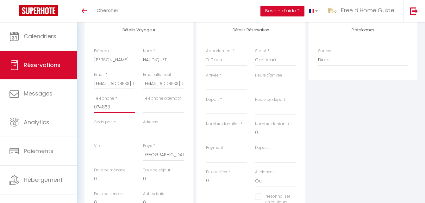
select select
checkbox input "false"
type input "0748530"
select select
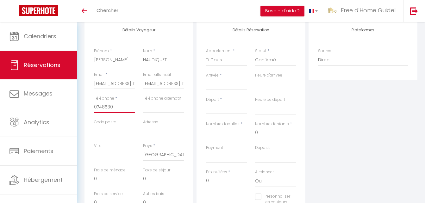
select select
checkbox input "false"
type input "07485305"
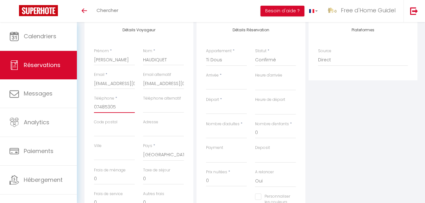
select select
checkbox input "false"
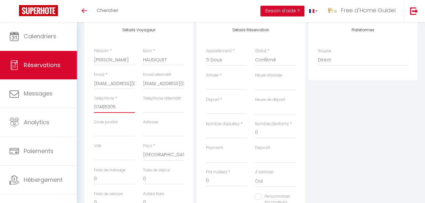
type input "074853055"
select select
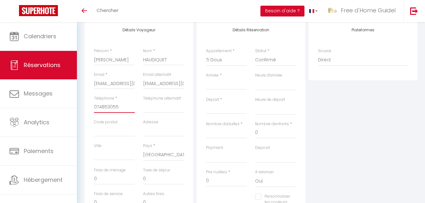
checkbox input "false"
type input "0748530558"
select select
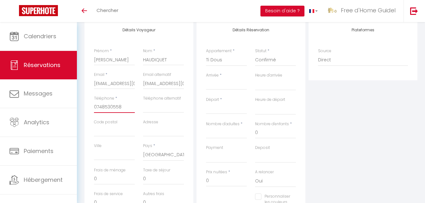
select select
checkbox input "false"
type input "0748530558"
click at [226, 86] on input "Arrivée" at bounding box center [226, 85] width 41 height 8
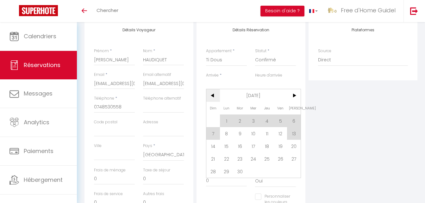
click at [212, 96] on span "<" at bounding box center [213, 95] width 14 height 13
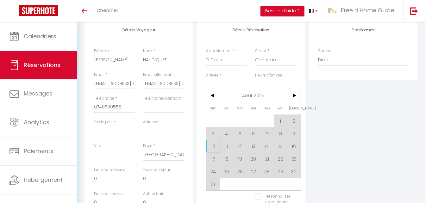
click at [216, 147] on span "10" at bounding box center [213, 146] width 14 height 13
type input "Dim 10 Août 2025"
select select
type input "Lun 11 Août 2025"
select select
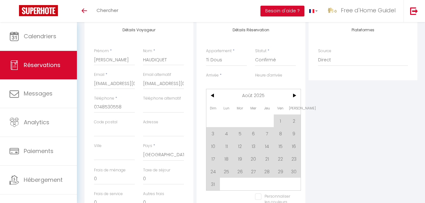
select select
checkbox input "false"
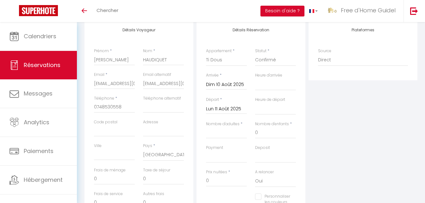
click at [229, 110] on input "Lun 11 Août 2025" at bounding box center [226, 109] width 41 height 8
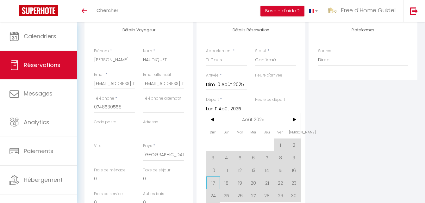
click at [214, 185] on span "17" at bounding box center [213, 183] width 14 height 13
select select
type input "Dim 17 Août 2025"
select select
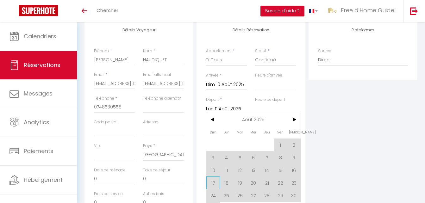
select select
checkbox input "false"
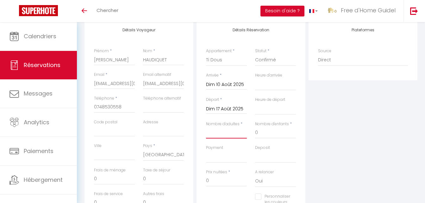
click at [231, 135] on input "Nombre d'adultes" at bounding box center [226, 132] width 41 height 11
type input "3"
select select
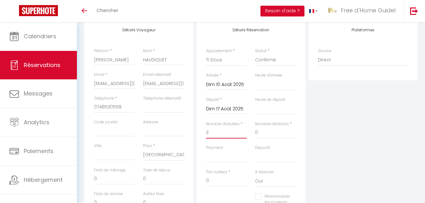
select select
checkbox input "false"
select select
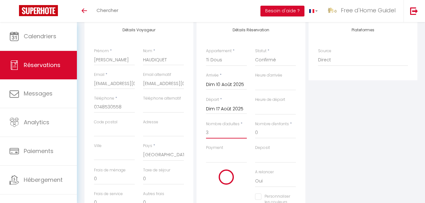
select select
checkbox input "false"
type input "3"
click at [319, 114] on div "Plateformes Source Direct Airbnb.com Booking.com Chalet montagne Expedia Gite d…" at bounding box center [363, 133] width 112 height 226
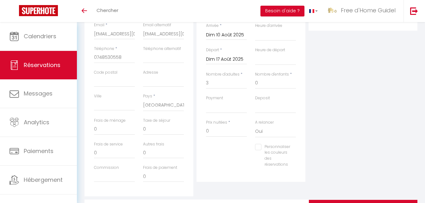
scroll to position [144, 0]
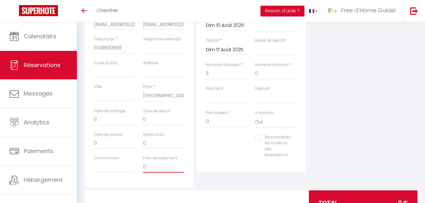
drag, startPoint x: 150, startPoint y: 164, endPoint x: 129, endPoint y: 167, distance: 21.4
click at [129, 167] on div "Commission Frais de paiement 0" at bounding box center [139, 167] width 98 height 24
click at [112, 165] on input "Commission" at bounding box center [114, 166] width 41 height 11
drag, startPoint x: 212, startPoint y: 123, endPoint x: 187, endPoint y: 123, distance: 25.3
click at [187, 123] on div "Détails Voyageur Prénom * Vanessa Nom * HAUDIQUET Email * aurore@freedhome-bnb-…" at bounding box center [251, 74] width 336 height 226
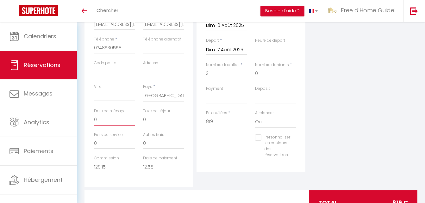
drag, startPoint x: 102, startPoint y: 122, endPoint x: 80, endPoint y: 121, distance: 21.9
click at [80, 121] on div "Détails Voyageur Prénom * Vanessa Nom * HAUDIQUET Email * aurore@freedhome-bnb-…" at bounding box center [250, 92] width 341 height 263
drag, startPoint x: 155, startPoint y: 118, endPoint x: 125, endPoint y: 116, distance: 30.2
click at [125, 116] on div "Frais de ménage 42 Taxe de séjour 0" at bounding box center [139, 120] width 98 height 24
click at [314, 80] on div "Plateformes Source Direct Airbnb.com Booking.com Chalet montagne Expedia Gite d…" at bounding box center [363, 74] width 112 height 226
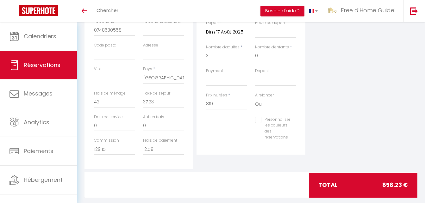
scroll to position [165, 0]
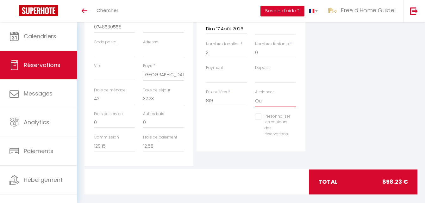
click at [264, 100] on select "Oui Non" at bounding box center [275, 101] width 41 height 12
click at [255, 95] on select "Oui Non" at bounding box center [275, 101] width 41 height 12
click at [239, 78] on select "OK KO" at bounding box center [226, 77] width 41 height 12
click at [206, 71] on select "OK KO" at bounding box center [226, 77] width 41 height 12
click at [264, 78] on select "OK KO" at bounding box center [275, 77] width 41 height 12
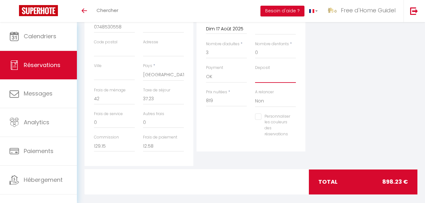
click at [255, 71] on select "OK KO" at bounding box center [275, 77] width 41 height 12
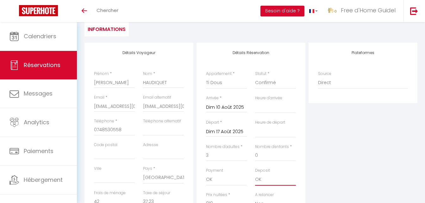
scroll to position [60, 0]
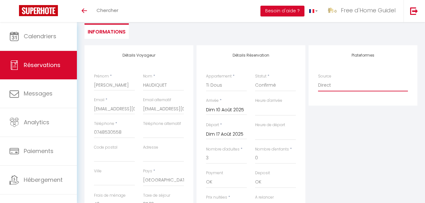
click at [348, 84] on select "Direct Airbnb.com Booking.com Chalet montagne Expedia Gite de France Homeaway H…" at bounding box center [363, 85] width 90 height 12
click at [318, 79] on select "Direct Airbnb.com Booking.com Chalet montagne Expedia Gite de France Homeaway H…" at bounding box center [363, 85] width 90 height 12
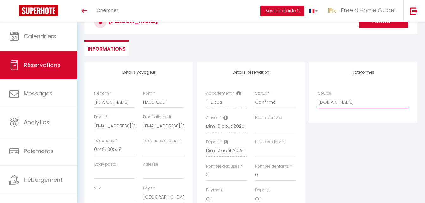
scroll to position [40, 0]
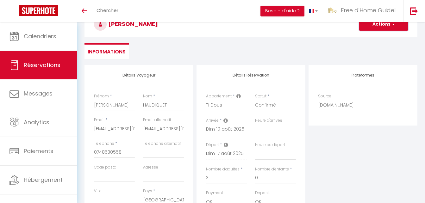
click at [393, 26] on span "button" at bounding box center [393, 25] width 4 height 6
click at [380, 38] on link "Enregistrer" at bounding box center [377, 38] width 50 height 8
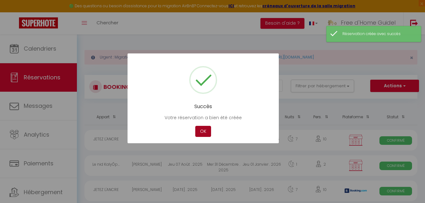
click at [207, 130] on button "OK" at bounding box center [203, 131] width 16 height 11
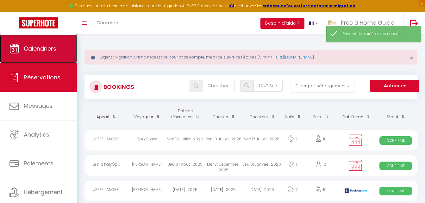
click at [61, 44] on link "Calendriers" at bounding box center [38, 49] width 77 height 28
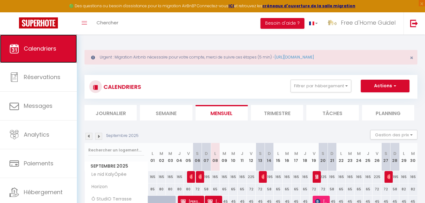
click at [39, 45] on span "Calendriers" at bounding box center [40, 49] width 33 height 8
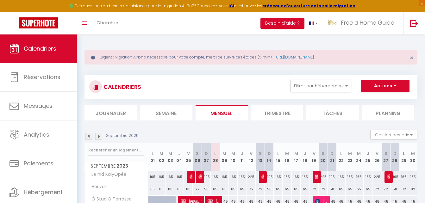
click at [91, 134] on img at bounding box center [88, 136] width 7 height 7
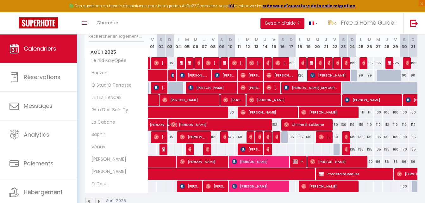
scroll to position [127, 0]
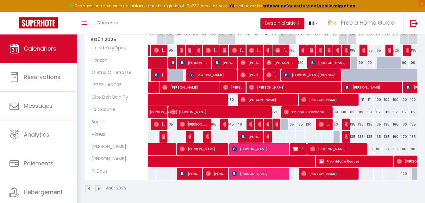
click at [100, 190] on img at bounding box center [98, 188] width 7 height 7
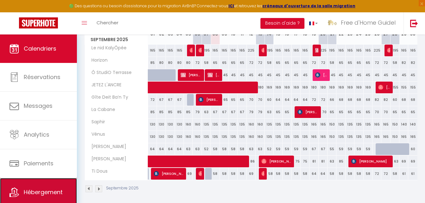
click at [42, 183] on link "Hébergement" at bounding box center [38, 192] width 77 height 28
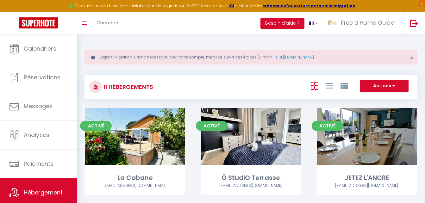
scroll to position [178, 0]
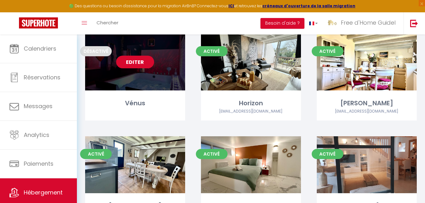
click at [144, 62] on link "Editer" at bounding box center [135, 62] width 38 height 13
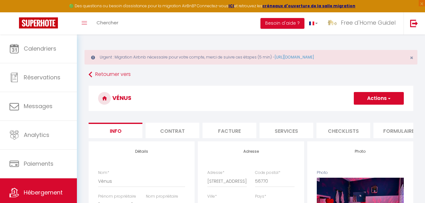
click at [373, 92] on button "Actions" at bounding box center [379, 98] width 50 height 13
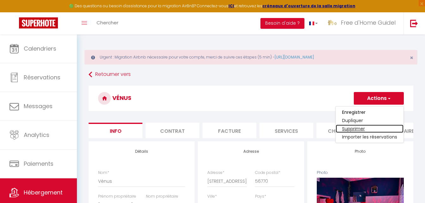
click at [349, 127] on link "Supprimer" at bounding box center [370, 129] width 68 height 8
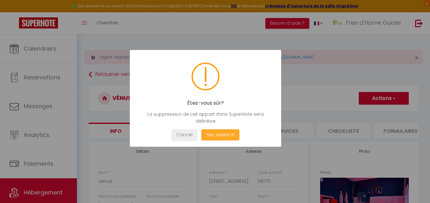
click at [212, 136] on button "Yes, delete it!" at bounding box center [220, 134] width 38 height 11
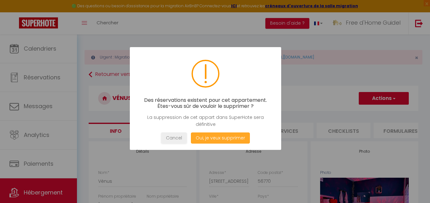
click at [212, 136] on button "Oui, je veux supprimer" at bounding box center [220, 138] width 59 height 11
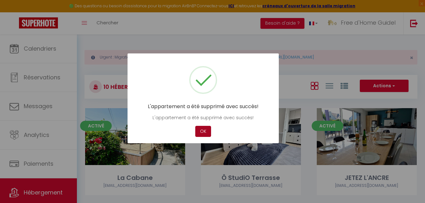
click at [205, 136] on button "OK" at bounding box center [203, 131] width 16 height 11
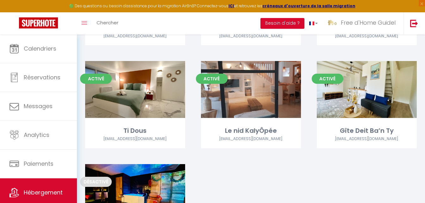
scroll to position [254, 0]
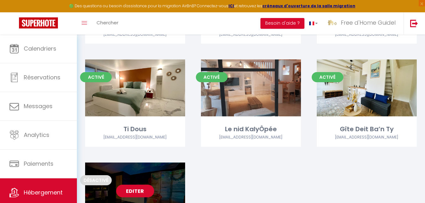
click at [124, 189] on link "Editer" at bounding box center [135, 191] width 38 height 13
click at [136, 195] on link "Editer" at bounding box center [135, 191] width 38 height 13
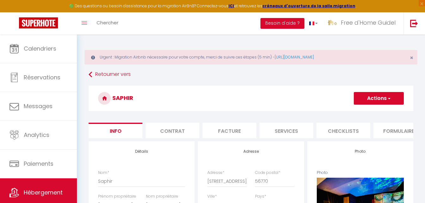
click at [384, 96] on button "Actions" at bounding box center [379, 98] width 50 height 13
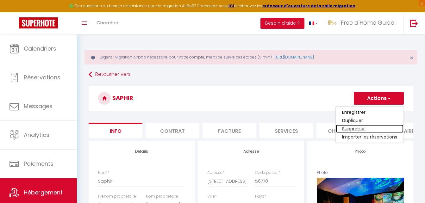
click at [352, 129] on link "Supprimer" at bounding box center [370, 129] width 68 height 8
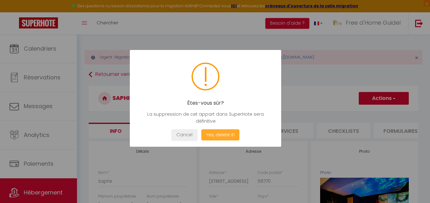
click at [231, 138] on button "Yes, delete it!" at bounding box center [220, 134] width 38 height 11
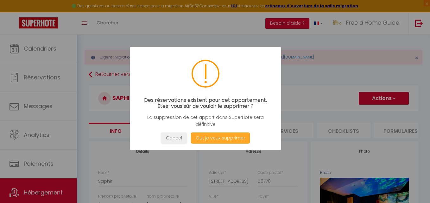
click at [231, 138] on button "Oui, je veux supprimer" at bounding box center [220, 138] width 59 height 11
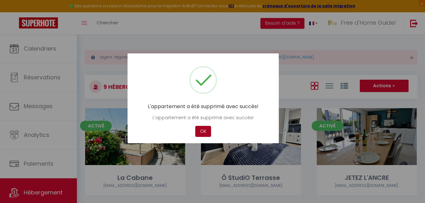
click at [207, 134] on button "OK" at bounding box center [203, 131] width 16 height 11
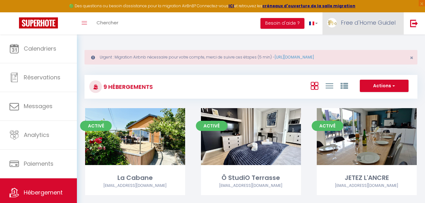
click at [373, 27] on link "Free d'Home Guidel" at bounding box center [363, 23] width 81 height 22
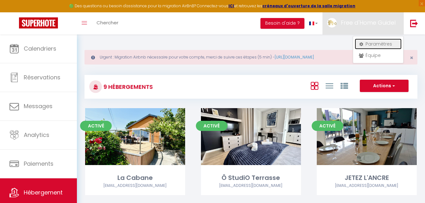
click at [372, 45] on link "Paramètres" at bounding box center [378, 44] width 47 height 11
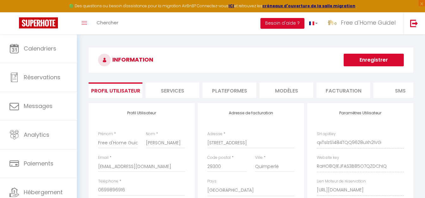
click at [339, 88] on li "Facturation" at bounding box center [344, 91] width 54 height 16
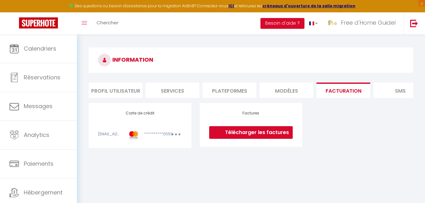
click at [239, 135] on link "Télécharger les factures" at bounding box center [251, 132] width 84 height 13
click at [104, 92] on li "Profil Utilisateur" at bounding box center [116, 91] width 54 height 16
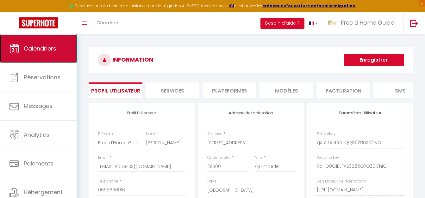
click at [63, 54] on link "Calendriers" at bounding box center [38, 49] width 77 height 28
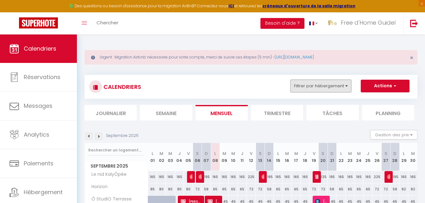
click at [330, 88] on button "Filtrer par hébergement" at bounding box center [321, 86] width 61 height 13
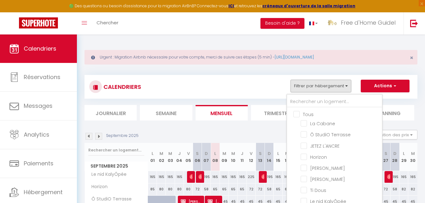
click at [295, 114] on input "Tous" at bounding box center [340, 114] width 95 height 6
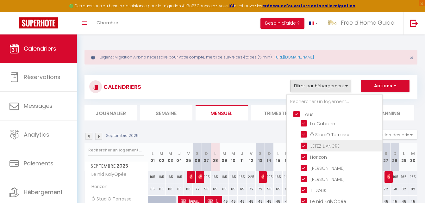
click at [305, 146] on input "JETEZ L'ANCRE" at bounding box center [340, 145] width 79 height 6
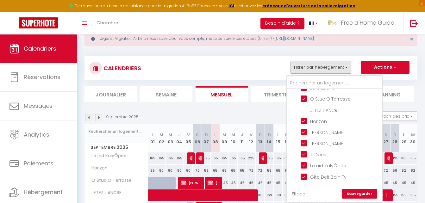
scroll to position [24, 0]
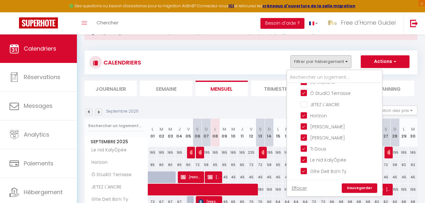
click at [350, 190] on link "Sauvegarder" at bounding box center [359, 188] width 35 height 9
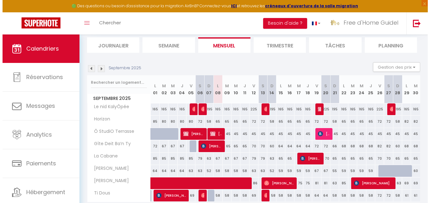
scroll to position [79, 0]
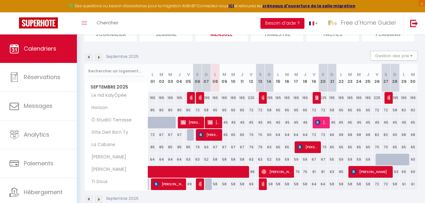
click at [279, 25] on button "Besoin d'aide ?" at bounding box center [283, 23] width 44 height 11
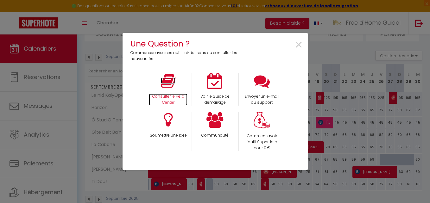
click at [170, 97] on p "Consulter le Help Center" at bounding box center [168, 100] width 39 height 12
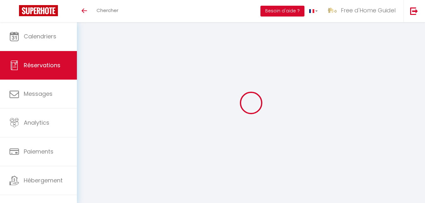
select select
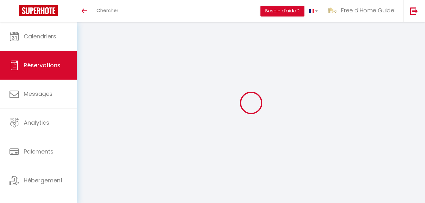
type input "georges"
type input "gay"
type input "ggay.275603@guest.booking.com"
type input "+33616267481"
type input "."
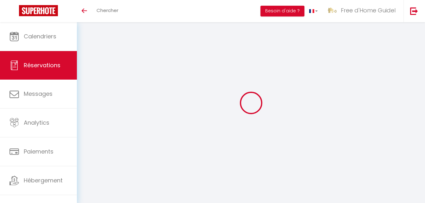
select select "FR"
type input "139.57"
type input "12"
select select "47109"
select select "1"
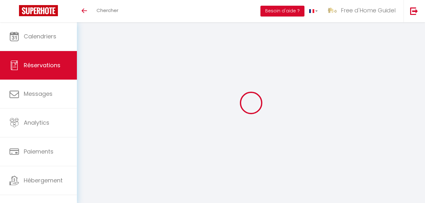
select select
type input "2"
select select "12"
select select "15"
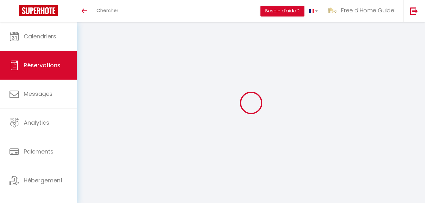
type input "791"
checkbox input "false"
type input "0"
select select "2"
type input "30"
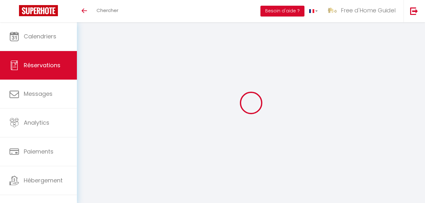
type input "0"
select select
checkbox input "false"
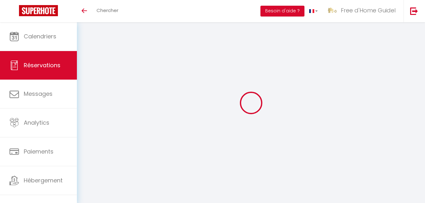
select select
checkbox input "false"
select select
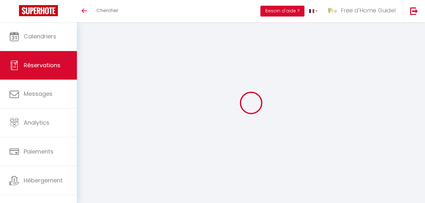
checkbox input "false"
select select
checkbox input "false"
type textarea "** THIS RESERVATION HAS BEEN PRE-PAID ** Reservation has a cancellation grace p…"
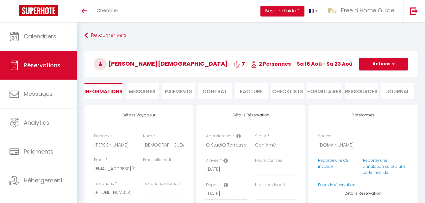
type input "30"
type input "35.95"
select select
checkbox input "false"
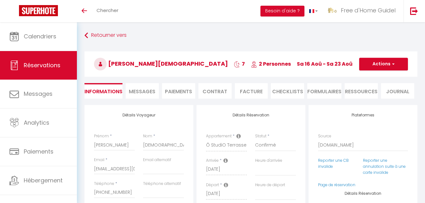
select select
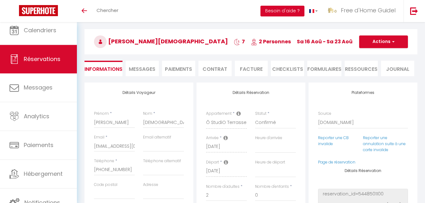
click at [297, 10] on button "Besoin d'aide ?" at bounding box center [283, 11] width 44 height 11
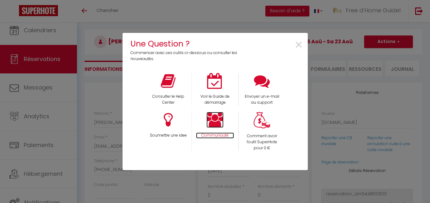
click at [225, 135] on p "Communauté" at bounding box center [215, 136] width 38 height 6
click at [298, 44] on span "×" at bounding box center [298, 45] width 9 height 20
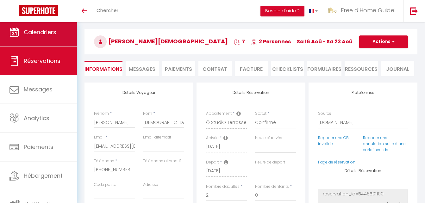
click at [29, 36] on link "Calendriers" at bounding box center [38, 32] width 77 height 28
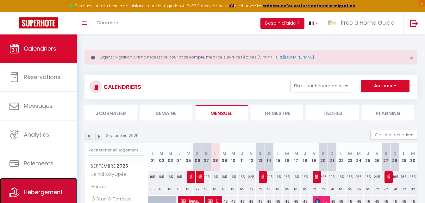
click at [58, 199] on link "Hébergement" at bounding box center [38, 192] width 77 height 28
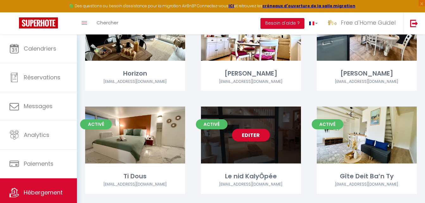
scroll to position [222, 0]
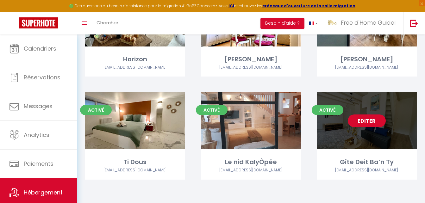
click at [365, 120] on link "Editer" at bounding box center [367, 121] width 38 height 13
select select "3"
select select "2"
select select "1"
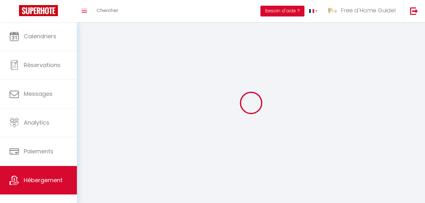
select select
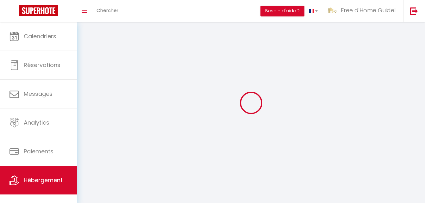
select select
checkbox input "false"
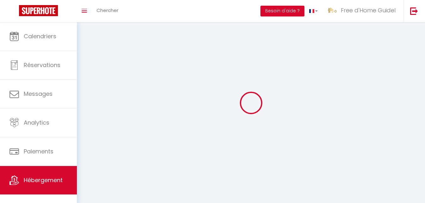
checkbox input "false"
select select
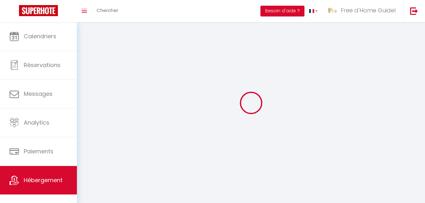
select select
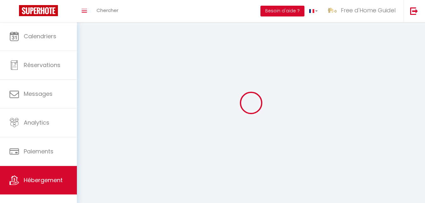
checkbox input "false"
select select
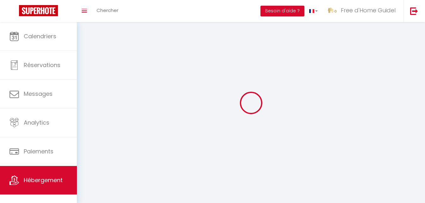
select select
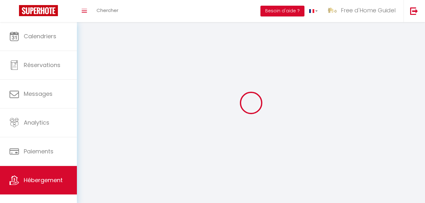
select select
checkbox input "false"
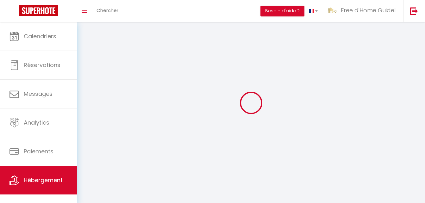
checkbox input "false"
select select
select select "28"
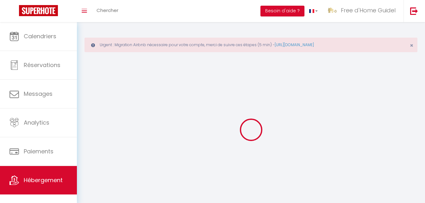
select select
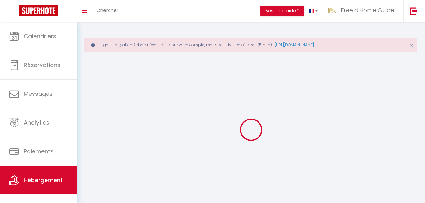
select select
checkbox input "false"
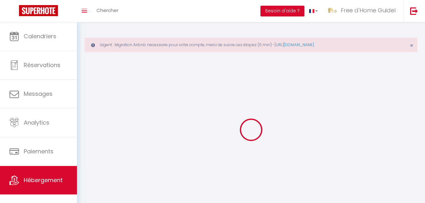
select select
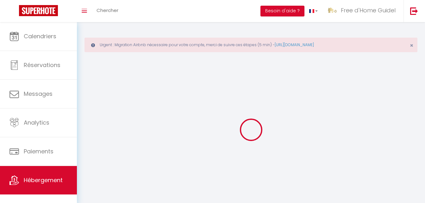
select select
checkbox input "false"
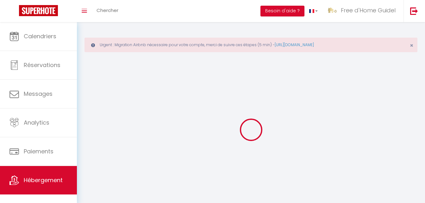
checkbox input "false"
select select
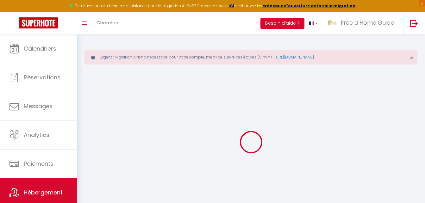
select select
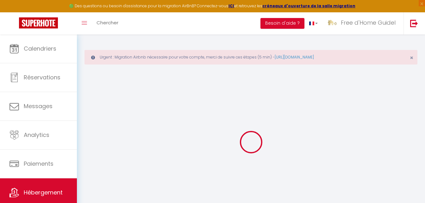
select select
checkbox input "false"
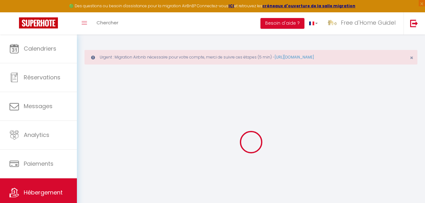
select select
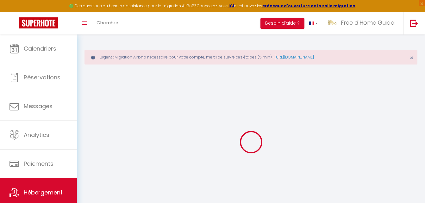
select select
checkbox input "false"
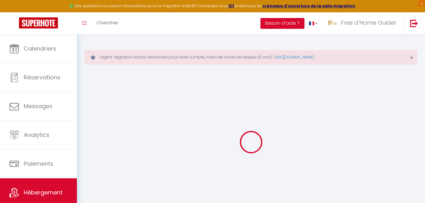
checkbox input "false"
select select
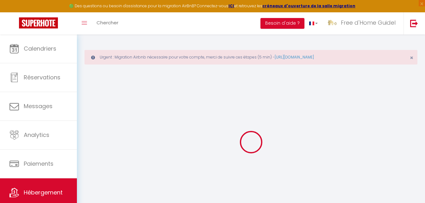
select select
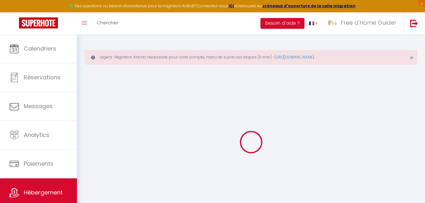
checkbox input "false"
select select
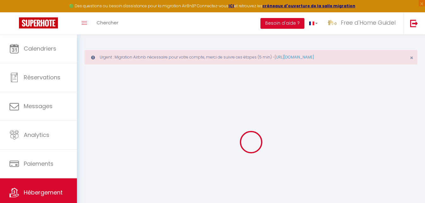
select select
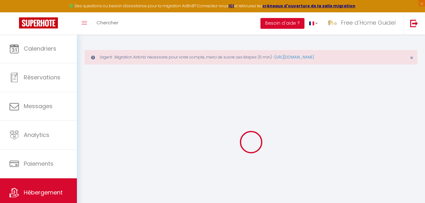
select select
checkbox input "false"
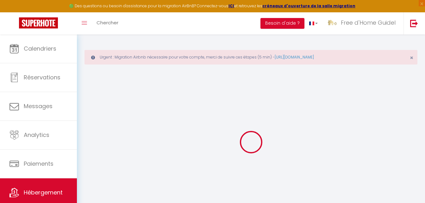
checkbox input "false"
select select
type input "Gîte Deit Ba’n Ty"
type input "[PERSON_NAME]"
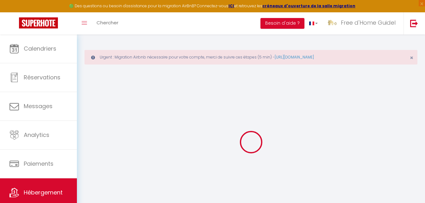
type input "Lavole"
type input "Rue [PERSON_NAME]"
type input "92160"
type input "[PERSON_NAME]"
select select "houses"
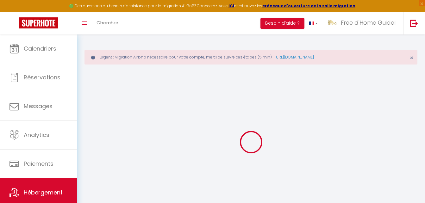
select select "2"
type input "200"
type input "50"
type input "4"
type input "1000"
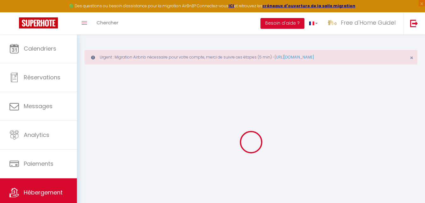
type input "600"
select select
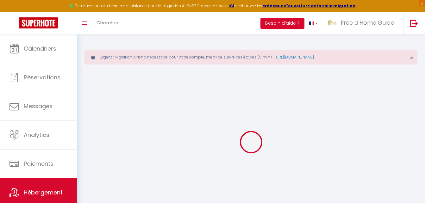
select select
type input "Kergadiou"
type input "29300"
type input "Guilligomarc'h"
type input "[EMAIL_ADDRESS][DOMAIN_NAME]"
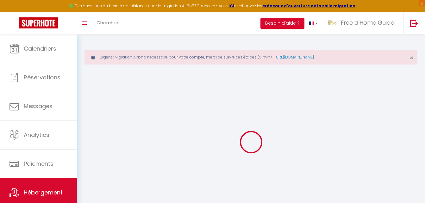
select select "15290"
checkbox input "false"
checkbox input "true"
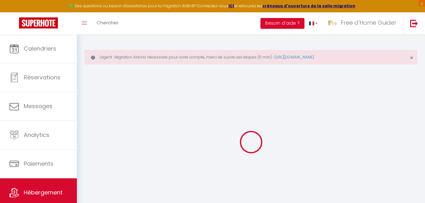
radio input "true"
type input "22"
type input "50"
type input "0"
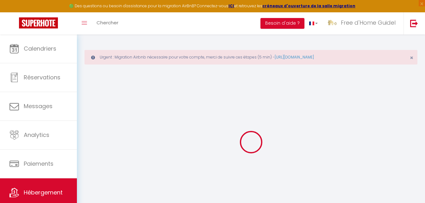
type input "0"
select select
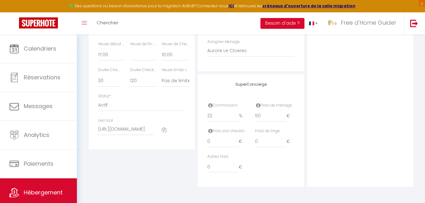
scroll to position [386, 0]
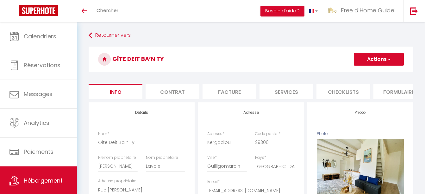
select select "houses"
select select "4"
select select "2"
select select "1"
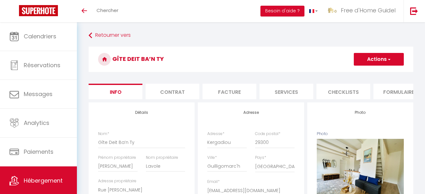
select select "17:00"
select select
select select "10:00"
select select "30"
select select "120"
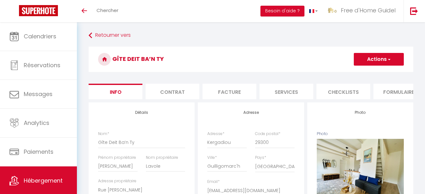
select select "15290"
select select "28"
select select "16444"
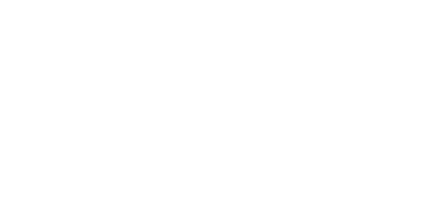
select select "3"
select select "2"
select select "1"
select select
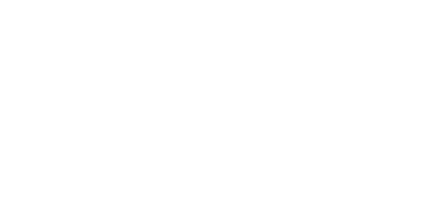
select select "28"
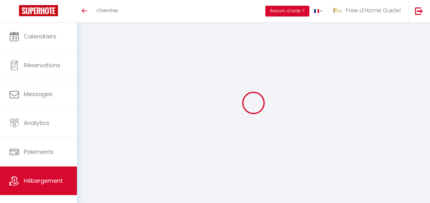
select select
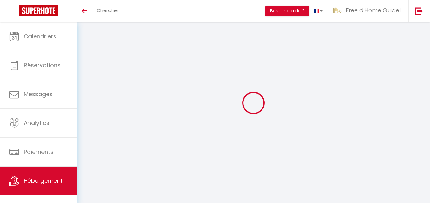
select select
checkbox input "false"
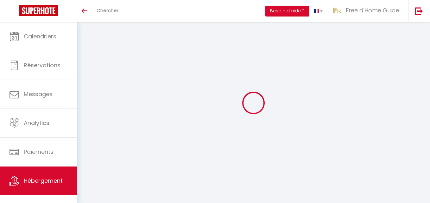
select select
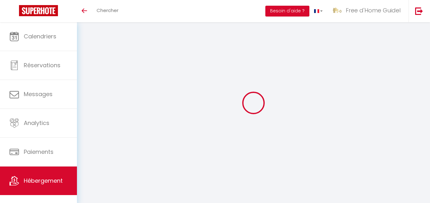
select select
checkbox input "false"
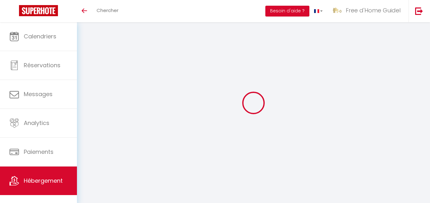
checkbox input "false"
select select
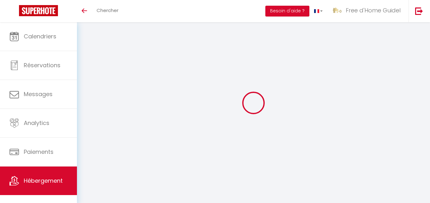
select select
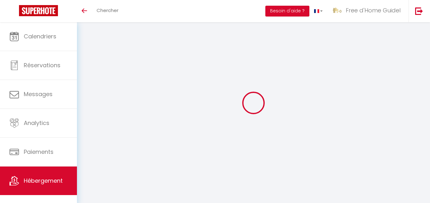
checkbox input "false"
select select
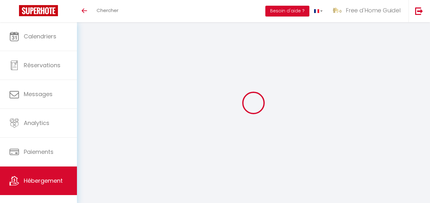
select select
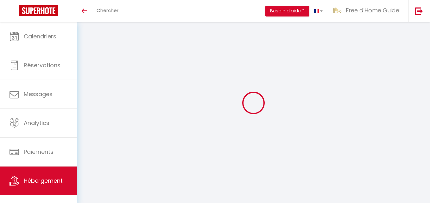
select select
checkbox input "false"
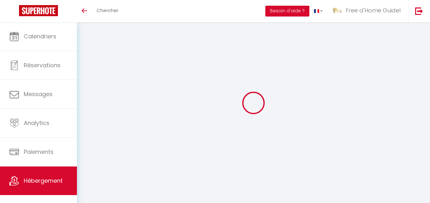
checkbox input "false"
select select
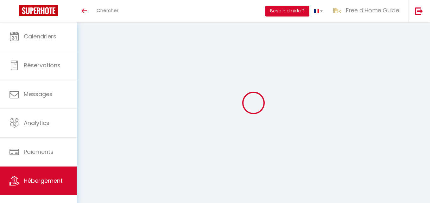
select select
checkbox input "false"
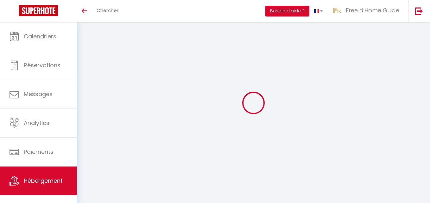
checkbox input "false"
select select
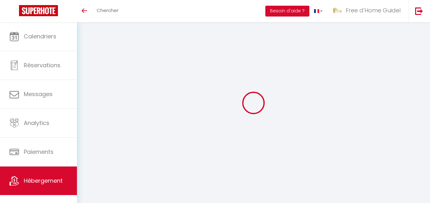
type input "Gîte Deit Ba’n Ty"
type input "[PERSON_NAME]"
type input "Lavole"
type input "Rue [PERSON_NAME]"
type input "92160"
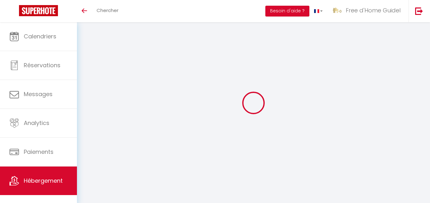
type input "[PERSON_NAME]"
select select "houses"
select select "2"
type input "200"
type input "50"
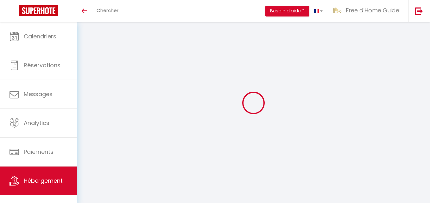
type input "4"
type input "1000"
type input "600"
select select
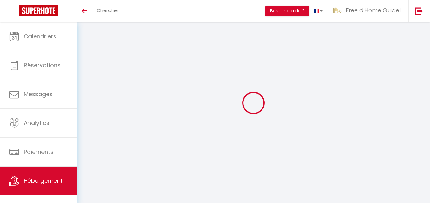
select select
type input "Kergadiou"
type input "29300"
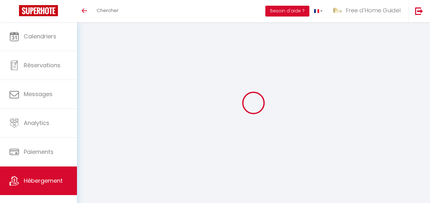
type input "Guilligomarc'h"
type input "[EMAIL_ADDRESS][DOMAIN_NAME]"
select select "15290"
checkbox input "false"
checkbox input "true"
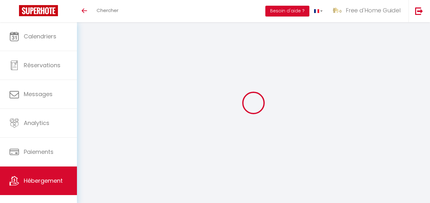
checkbox input "true"
radio input "true"
type input "22"
type input "50"
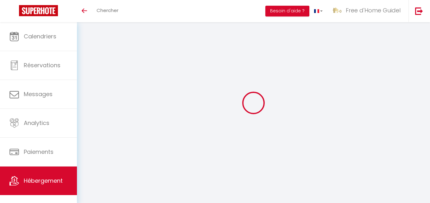
type input "0"
select select
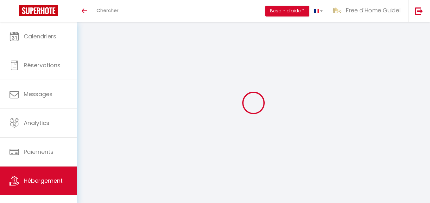
select select
checkbox input "false"
checkbox input "true"
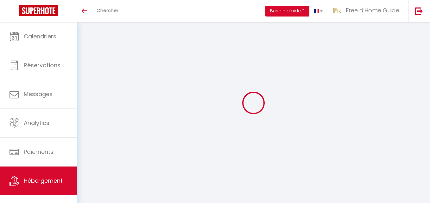
checkbox input "true"
select select
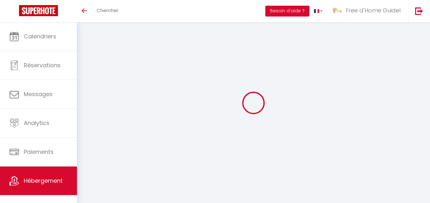
select select
checkbox input "false"
checkbox input "true"
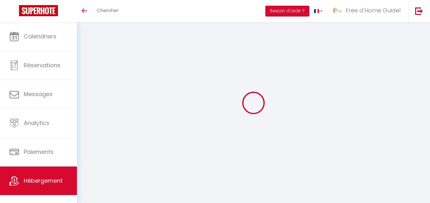
checkbox input "true"
checkbox input "false"
checkbox input "true"
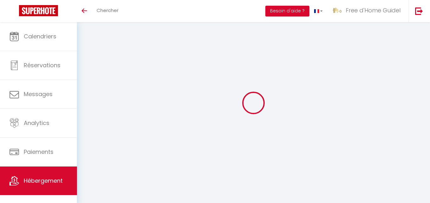
checkbox input "false"
checkbox input "true"
select select "17:00"
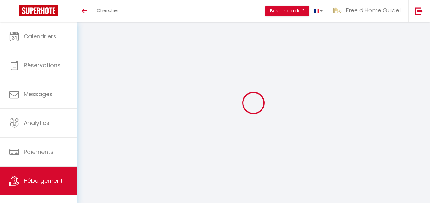
select select
select select "10:00"
select select "30"
select select "120"
select select "16444"
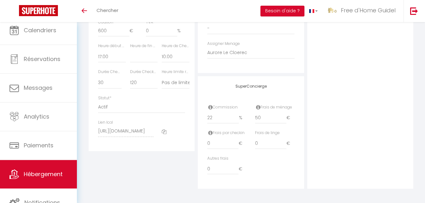
scroll to position [347, 0]
click at [166, 130] on icon at bounding box center [164, 130] width 5 height 5
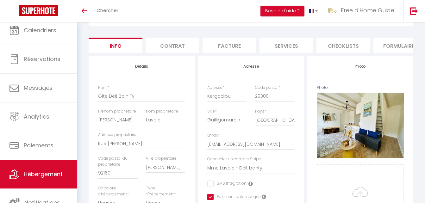
scroll to position [30, 0]
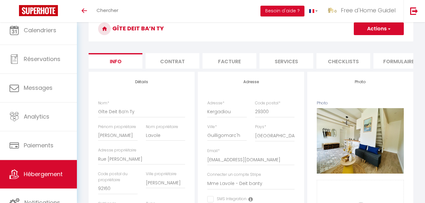
click at [372, 29] on button "Actions" at bounding box center [379, 28] width 50 height 13
click at [280, 10] on button "Besoin d'aide ?" at bounding box center [283, 11] width 44 height 11
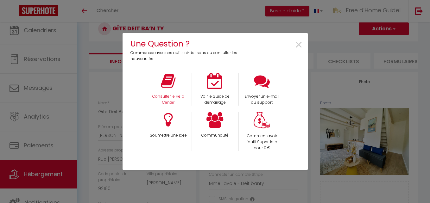
click at [171, 92] on div "Consulter le Help Center" at bounding box center [168, 89] width 47 height 33
click at [163, 100] on p "Consulter le Help Center" at bounding box center [168, 100] width 39 height 12
click at [299, 44] on span "×" at bounding box center [298, 45] width 9 height 20
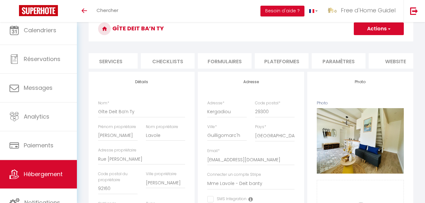
scroll to position [0, 177]
click at [280, 62] on li "Plateformes" at bounding box center [281, 61] width 54 height 16
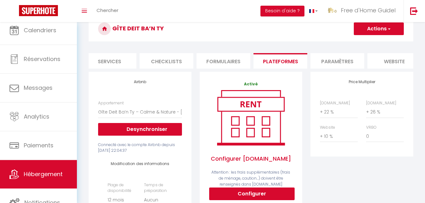
select select
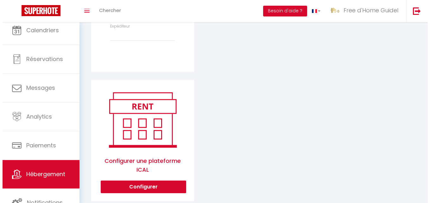
scroll to position [305, 0]
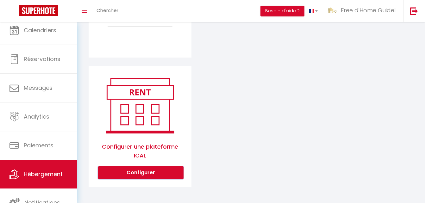
click at [152, 171] on button "Configurer" at bounding box center [140, 172] width 85 height 13
select select "1"
select select
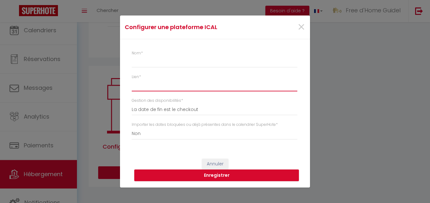
click at [165, 88] on input "Lien *" at bounding box center [215, 85] width 166 height 11
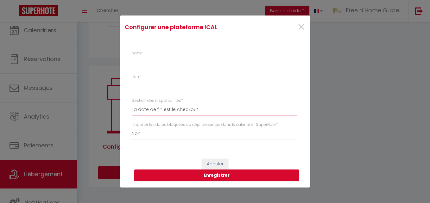
click at [170, 112] on select "La date de fin est le checkout La date de fin est la dernière nuit La date de f…" at bounding box center [215, 110] width 166 height 12
click at [196, 93] on div "Nom * Lien * Gestion des disponibilités * La date de fin est le checkout La dat…" at bounding box center [217, 98] width 170 height 96
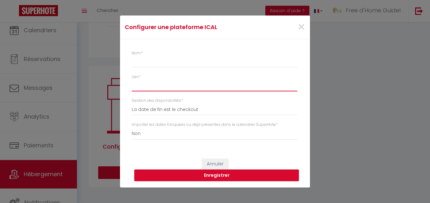
click at [147, 85] on input "Lien *" at bounding box center [215, 85] width 166 height 11
paste input "[URL][DOMAIN_NAME]"
type input "[URL][DOMAIN_NAME]"
select select
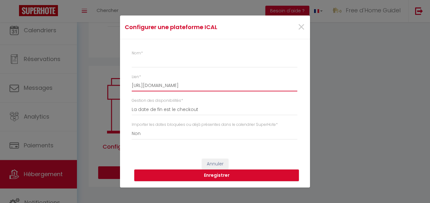
type input "[URL][DOMAIN_NAME]"
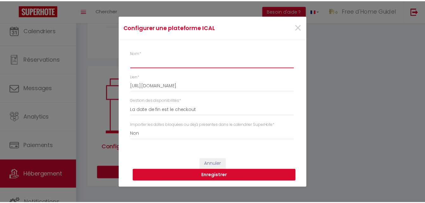
scroll to position [0, 0]
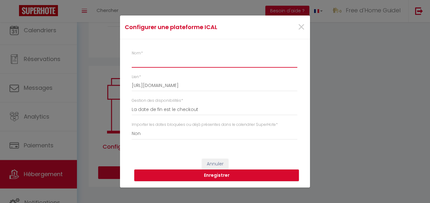
click at [166, 65] on input "Nom *" at bounding box center [215, 61] width 166 height 11
type input "G"
select select
type input "Gî"
select select
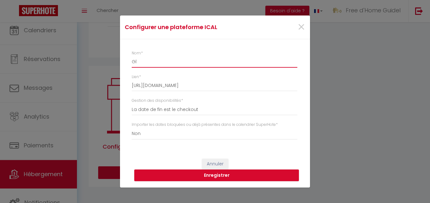
type input "Gît"
select select
type input "Gîte"
select select
type input "Gîte"
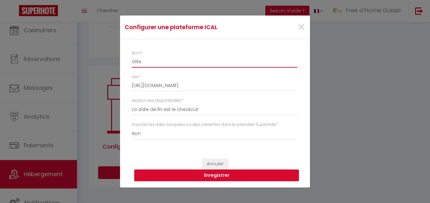
select select
type input "Gîte d"
select select
type input "Gîte de"
select select
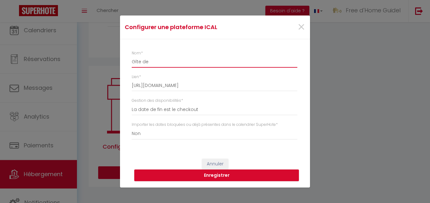
type input "Gîte de"
select select
type input "Gîte de F"
select select
type input "Gîte de Fr"
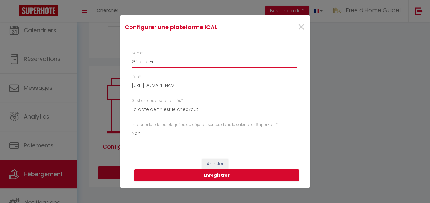
select select
type input "Gîte de Fra"
select select
type input "Gîte de [PERSON_NAME]"
select select
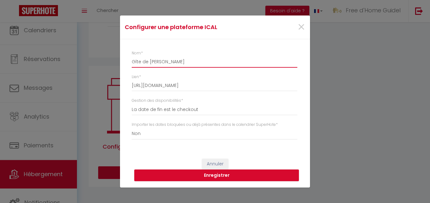
type input "Gîte de Franc"
select select
type input "Gîte de [GEOGRAPHIC_DATA]"
select select
type input "Gîte de [GEOGRAPHIC_DATA]"
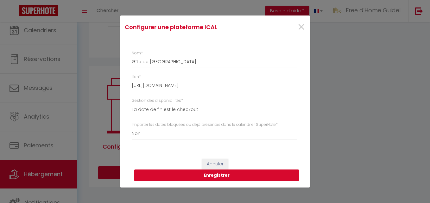
click at [239, 175] on button "Enregistrer" at bounding box center [216, 176] width 165 height 12
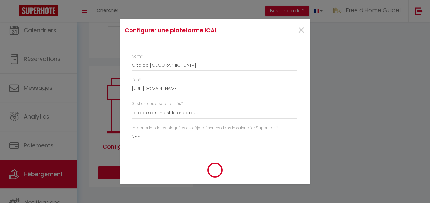
select select
